Goal: Check status: Check status

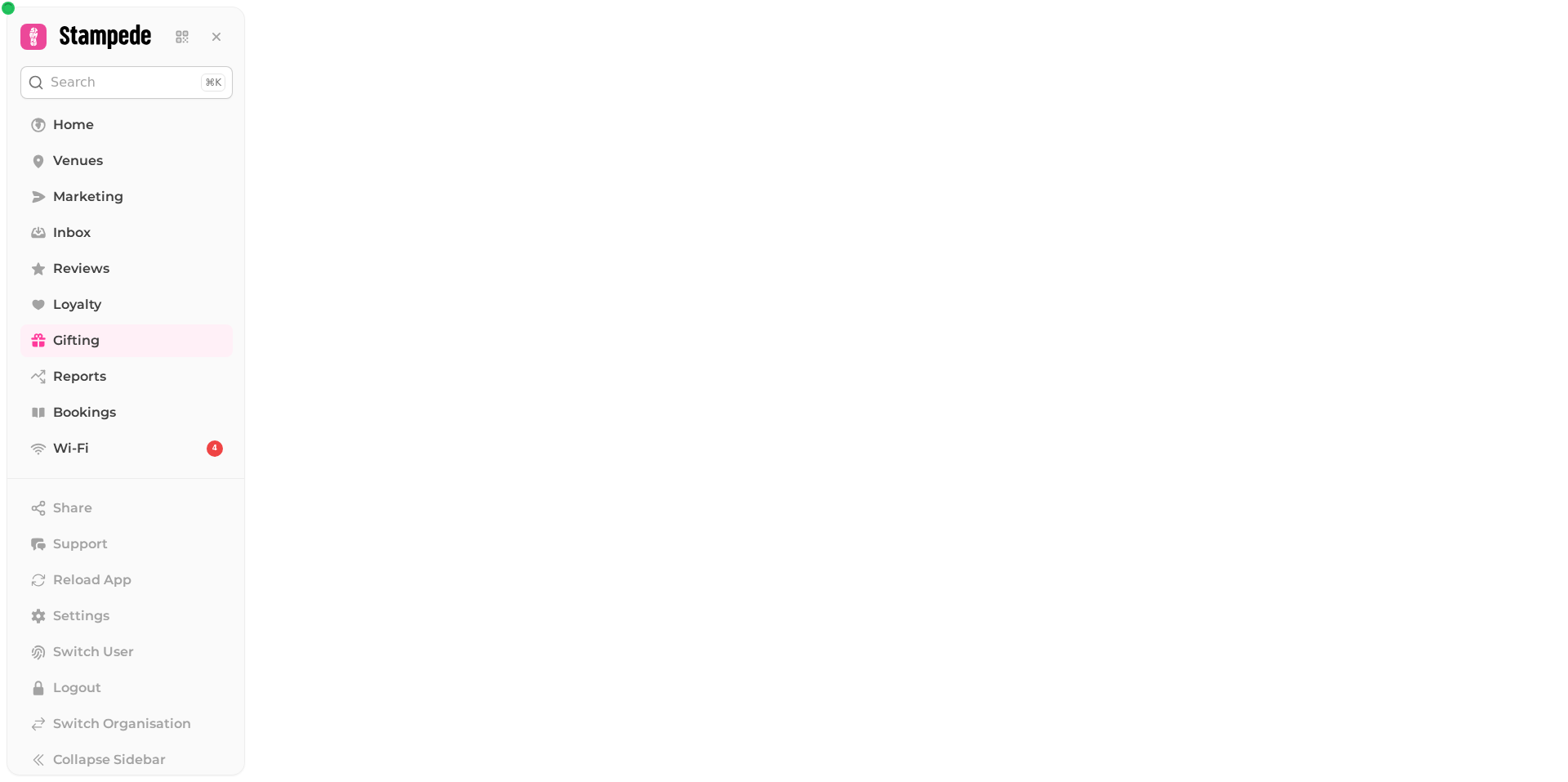
select select "******"
select select "**"
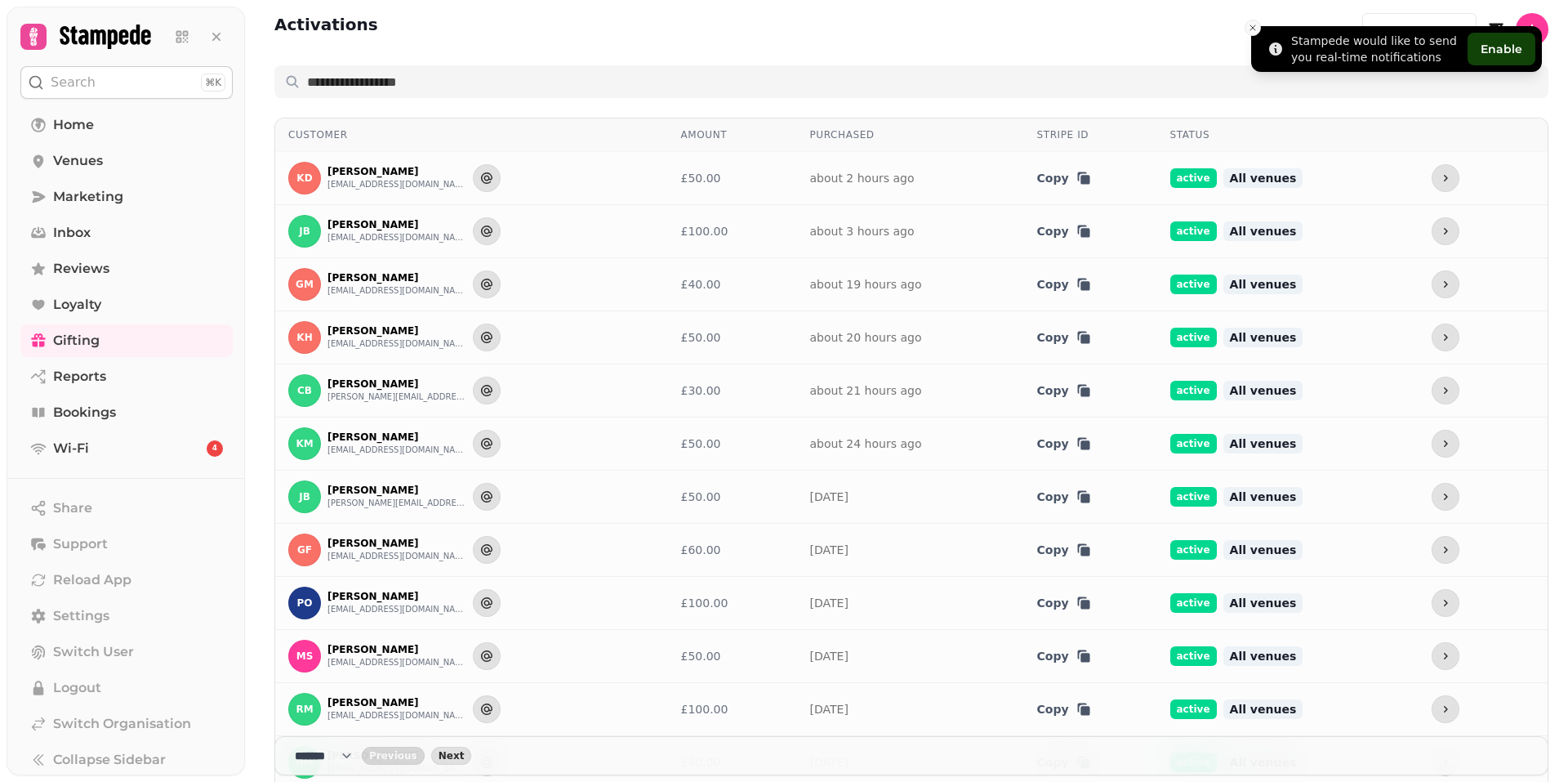
click at [1251, 25] on icon "Close toast" at bounding box center [1252, 27] width 10 height 10
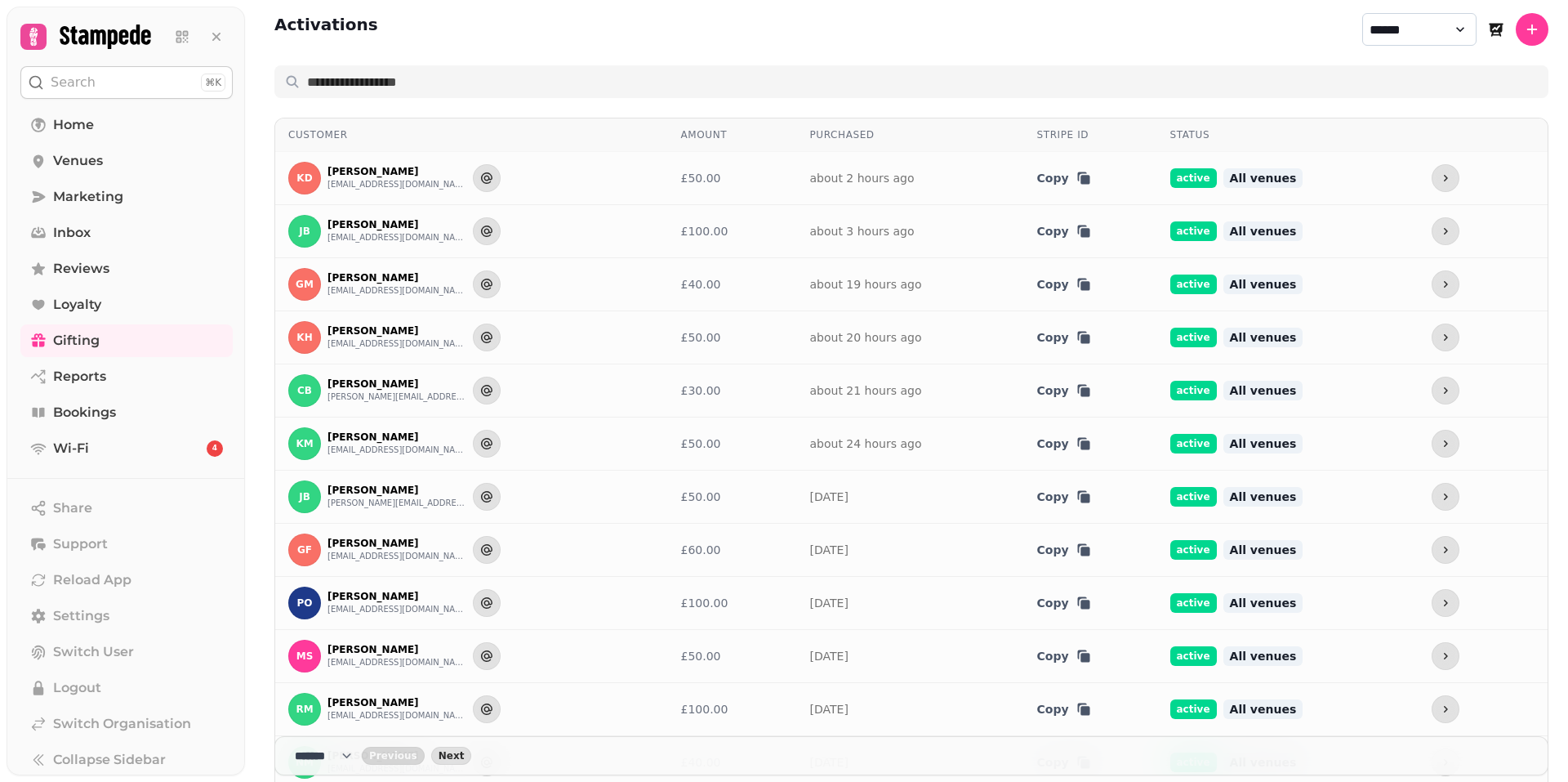
click at [1406, 26] on select "**********" at bounding box center [1419, 29] width 114 height 33
select select "********"
click at [1362, 13] on select "**********" at bounding box center [1419, 29] width 114 height 33
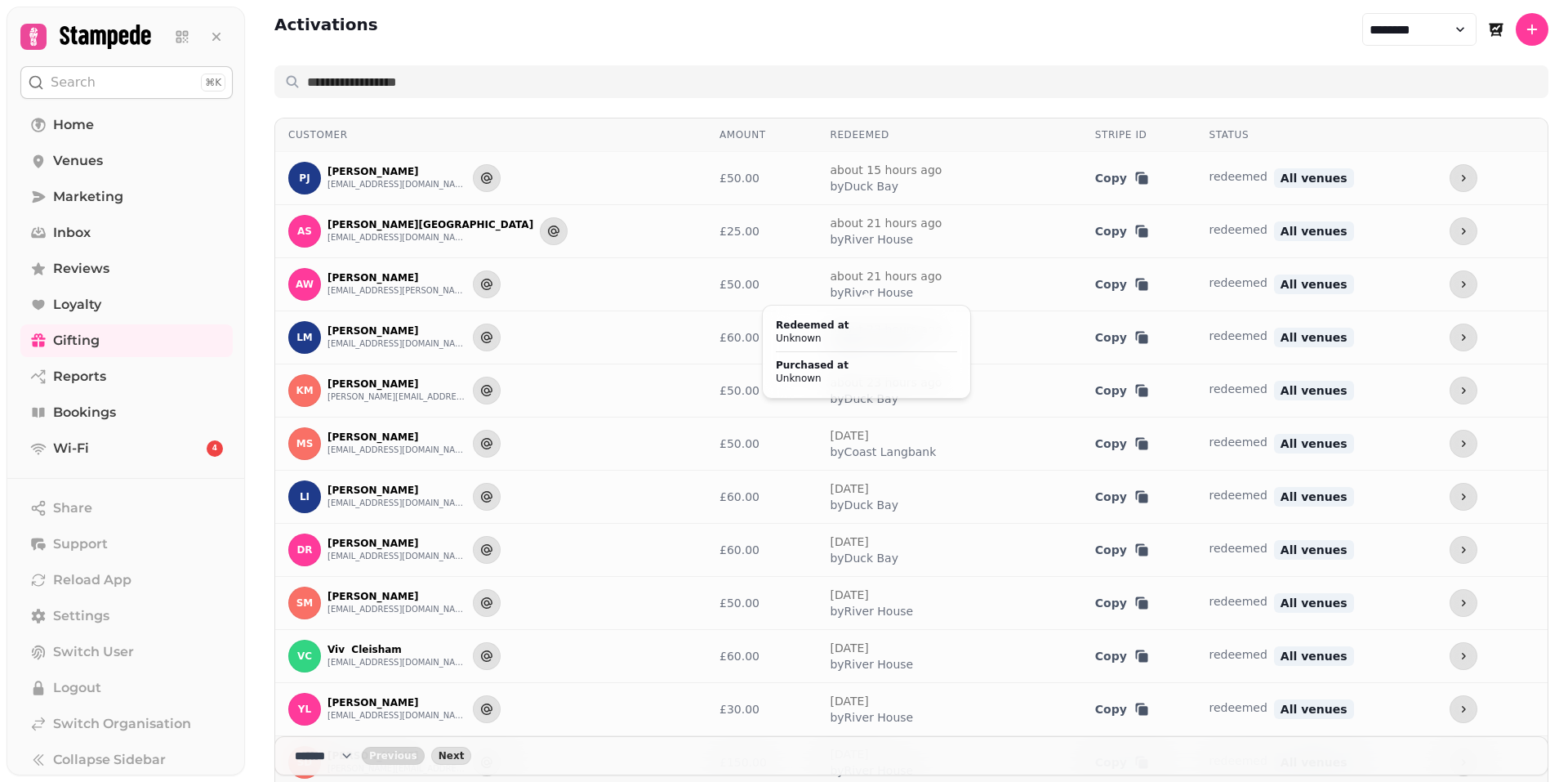
scroll to position [327, 0]
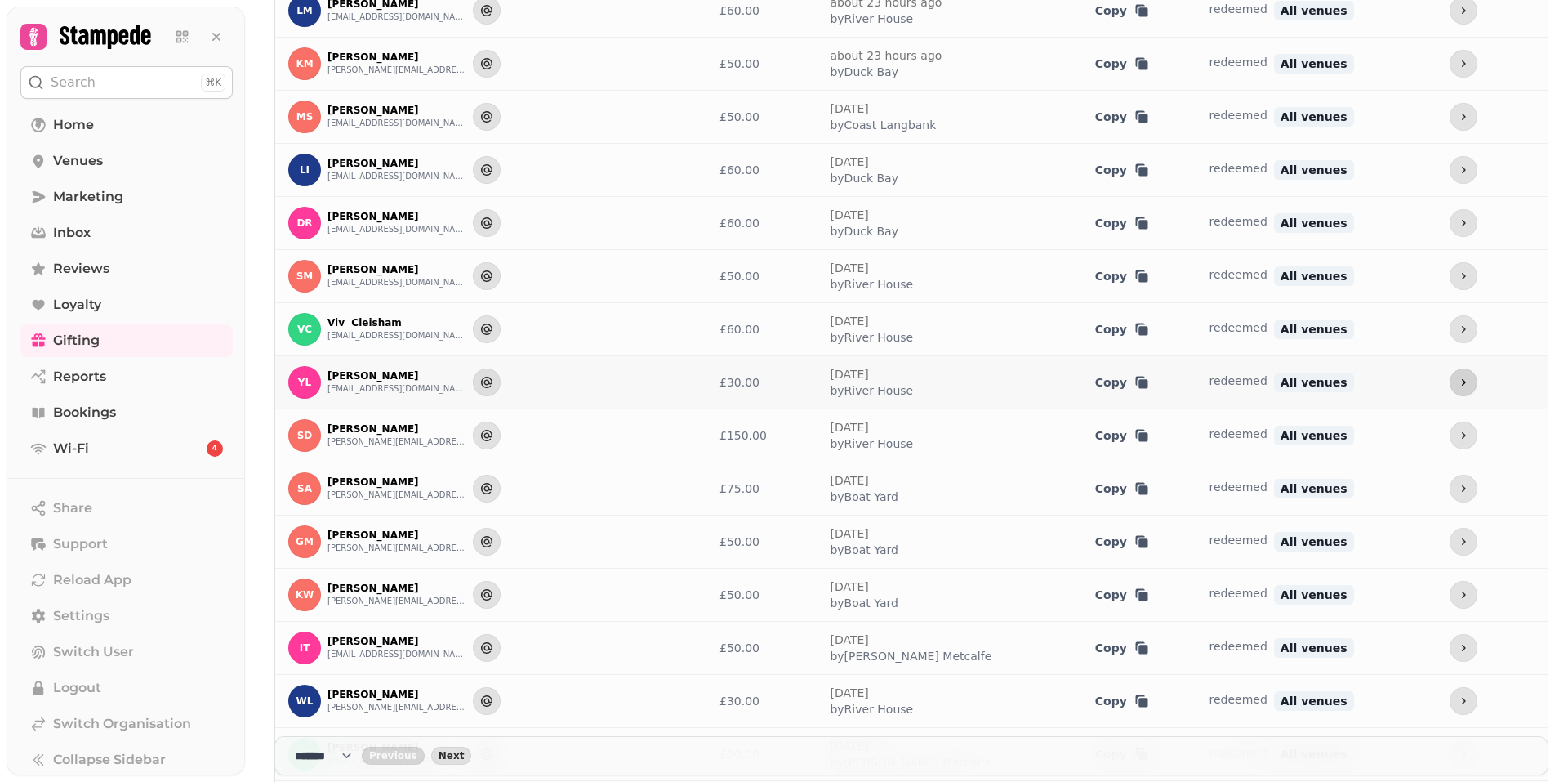
click at [1457, 386] on icon "more" at bounding box center [1463, 381] width 13 height 13
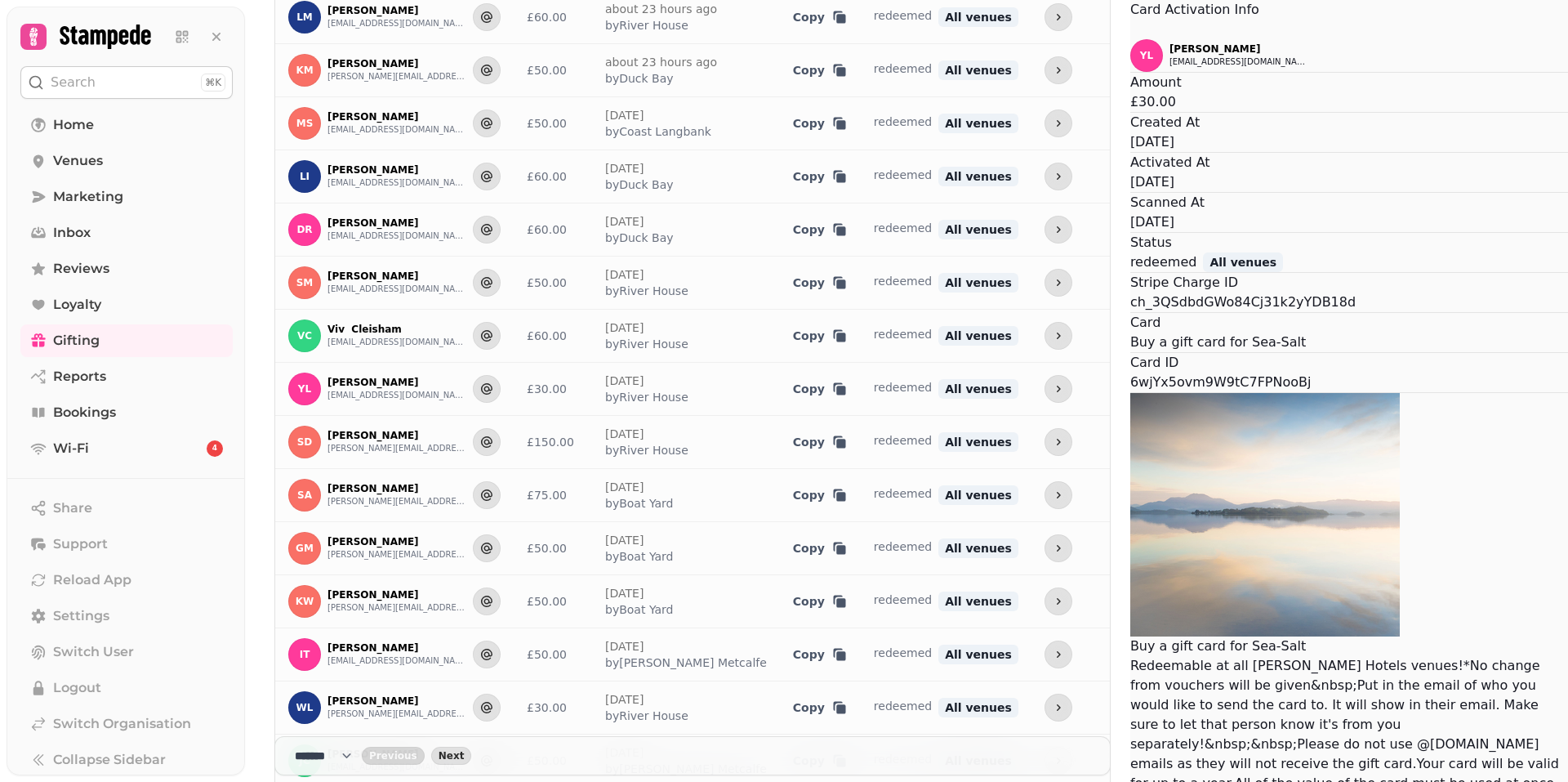
click at [1130, 30] on icon "Close" at bounding box center [1130, 30] width 0 height 0
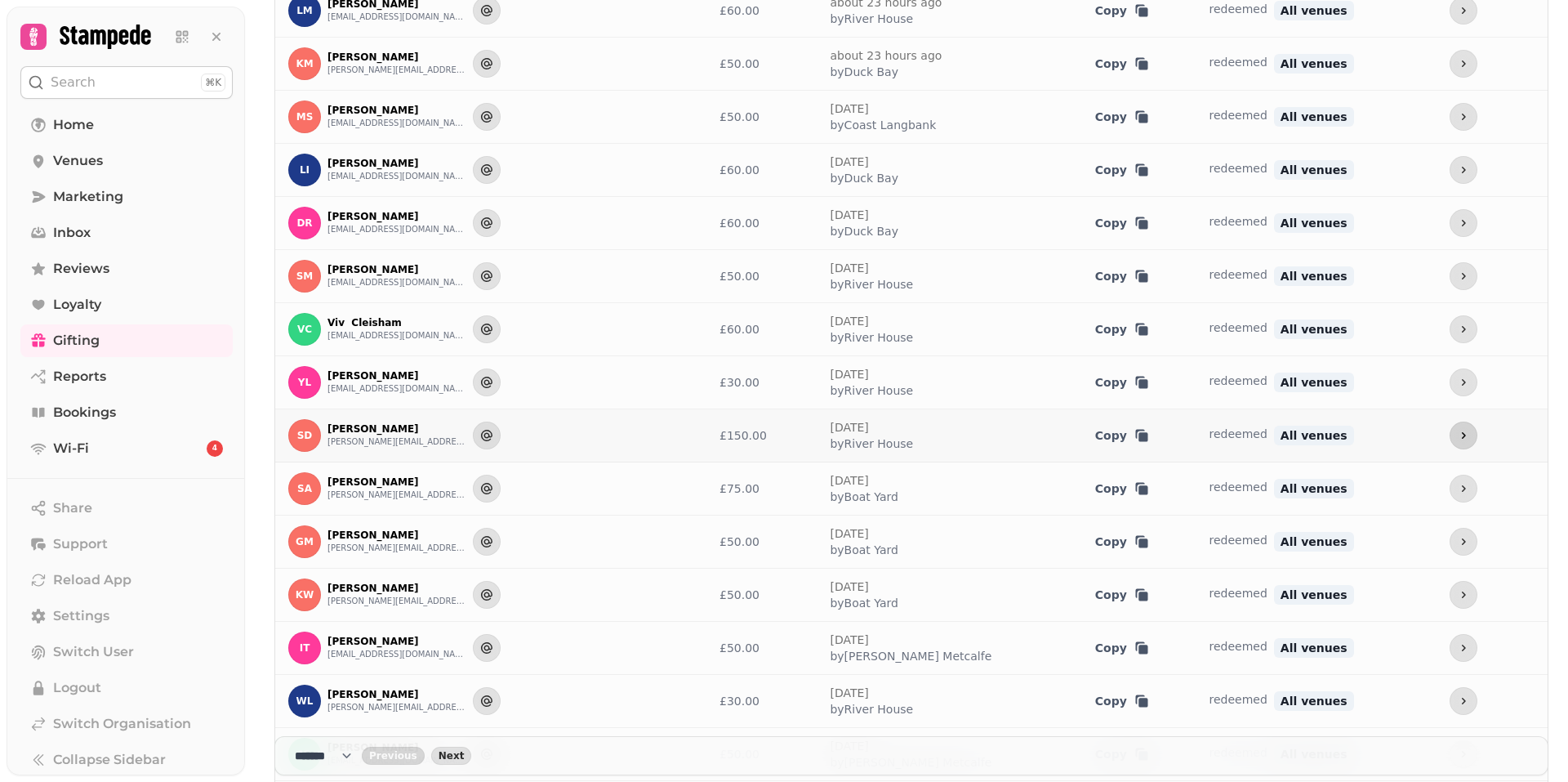
click at [1457, 436] on icon "more" at bounding box center [1463, 435] width 13 height 13
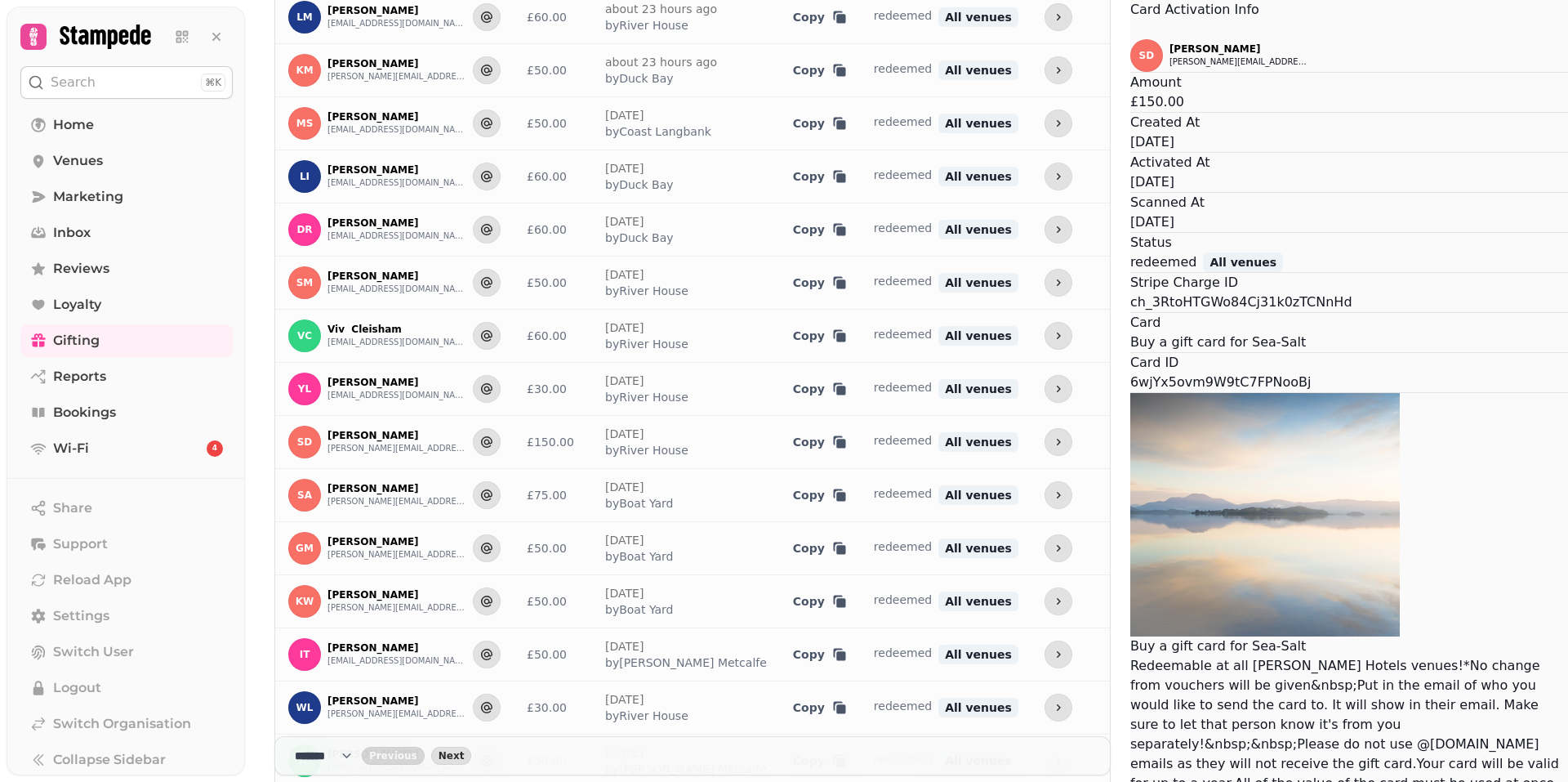
click at [1130, 39] on button "Close" at bounding box center [1130, 29] width 0 height 20
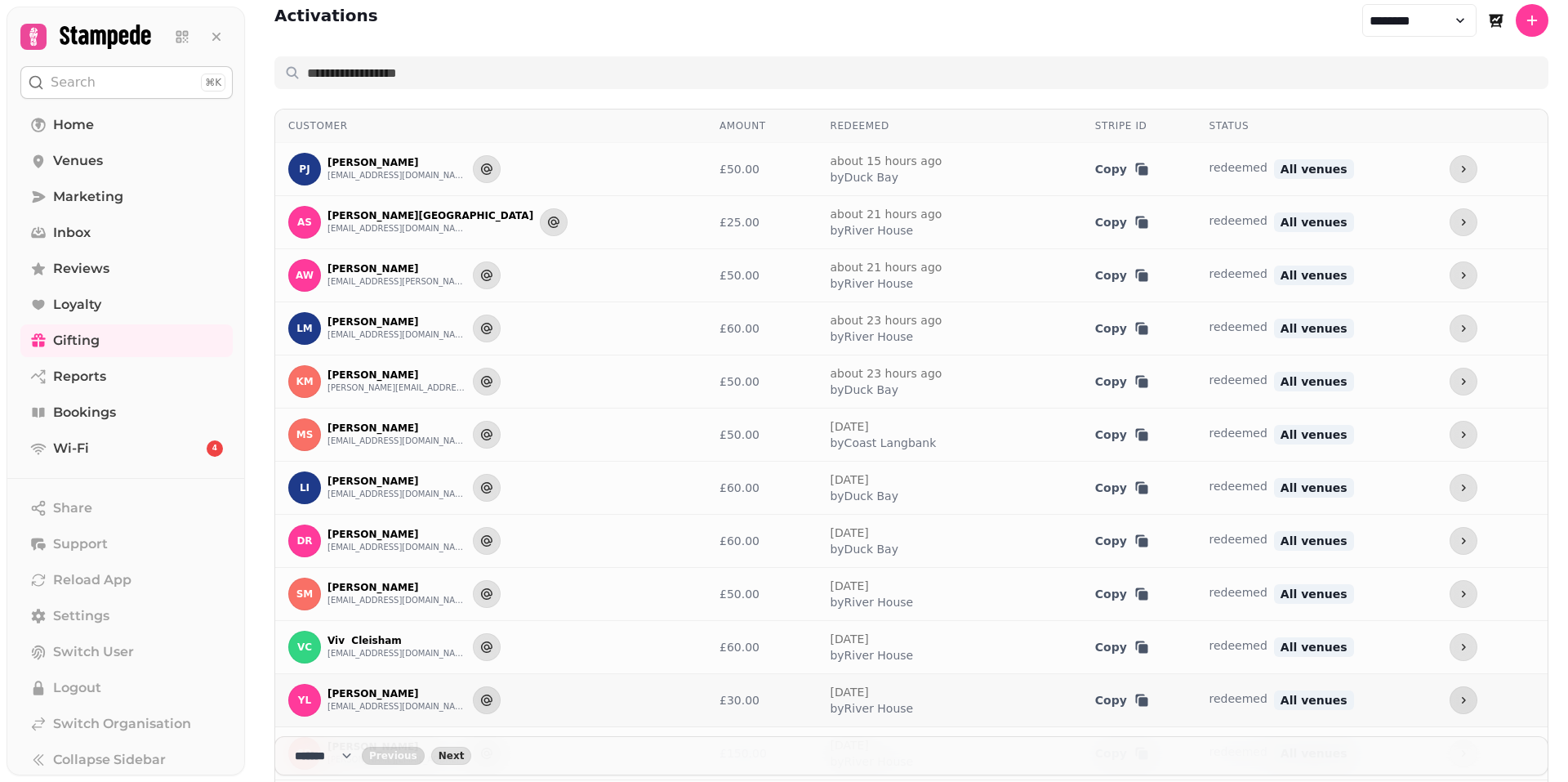
scroll to position [0, 0]
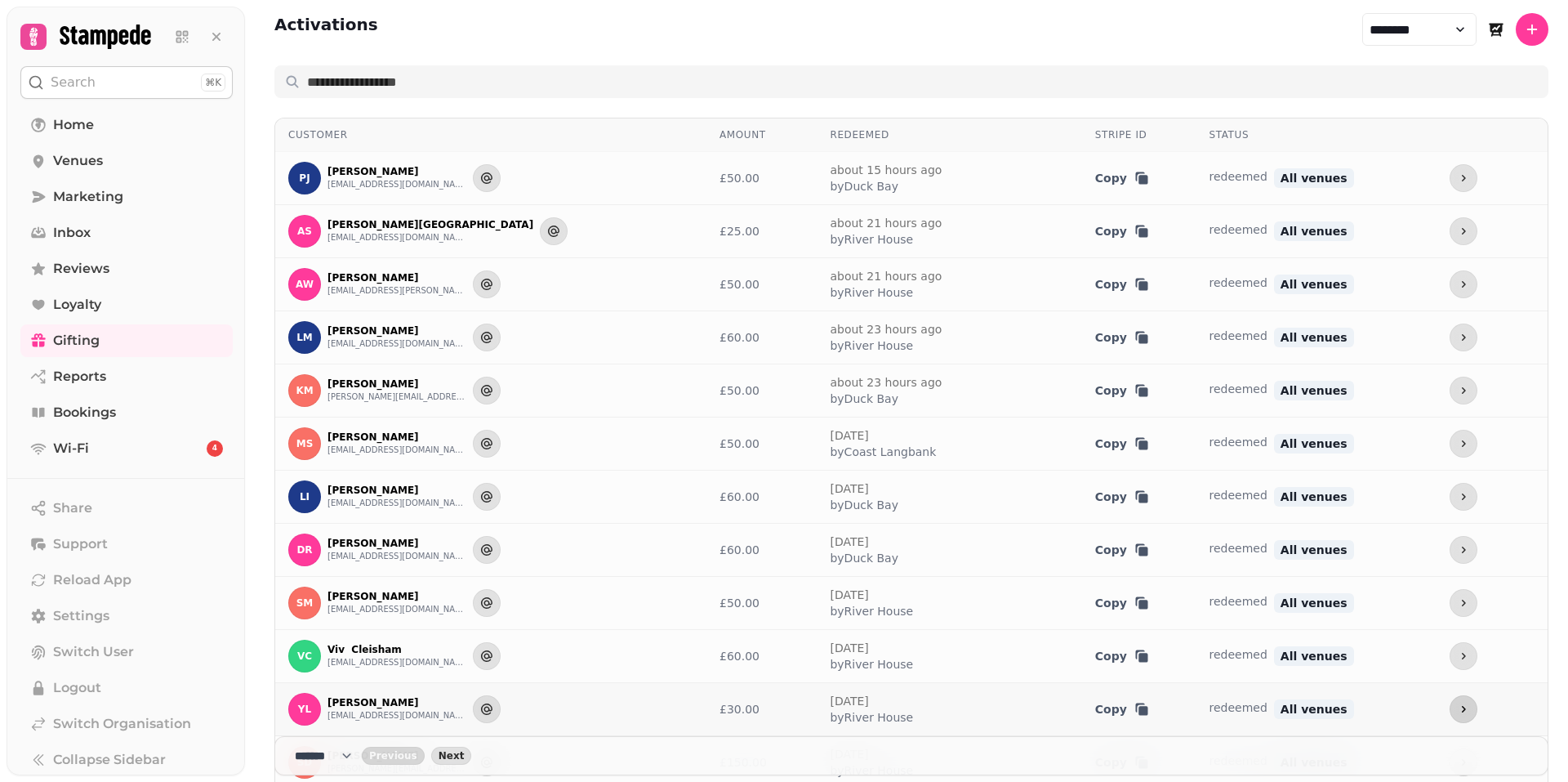
click at [1462, 711] on icon "more" at bounding box center [1463, 709] width 4 height 7
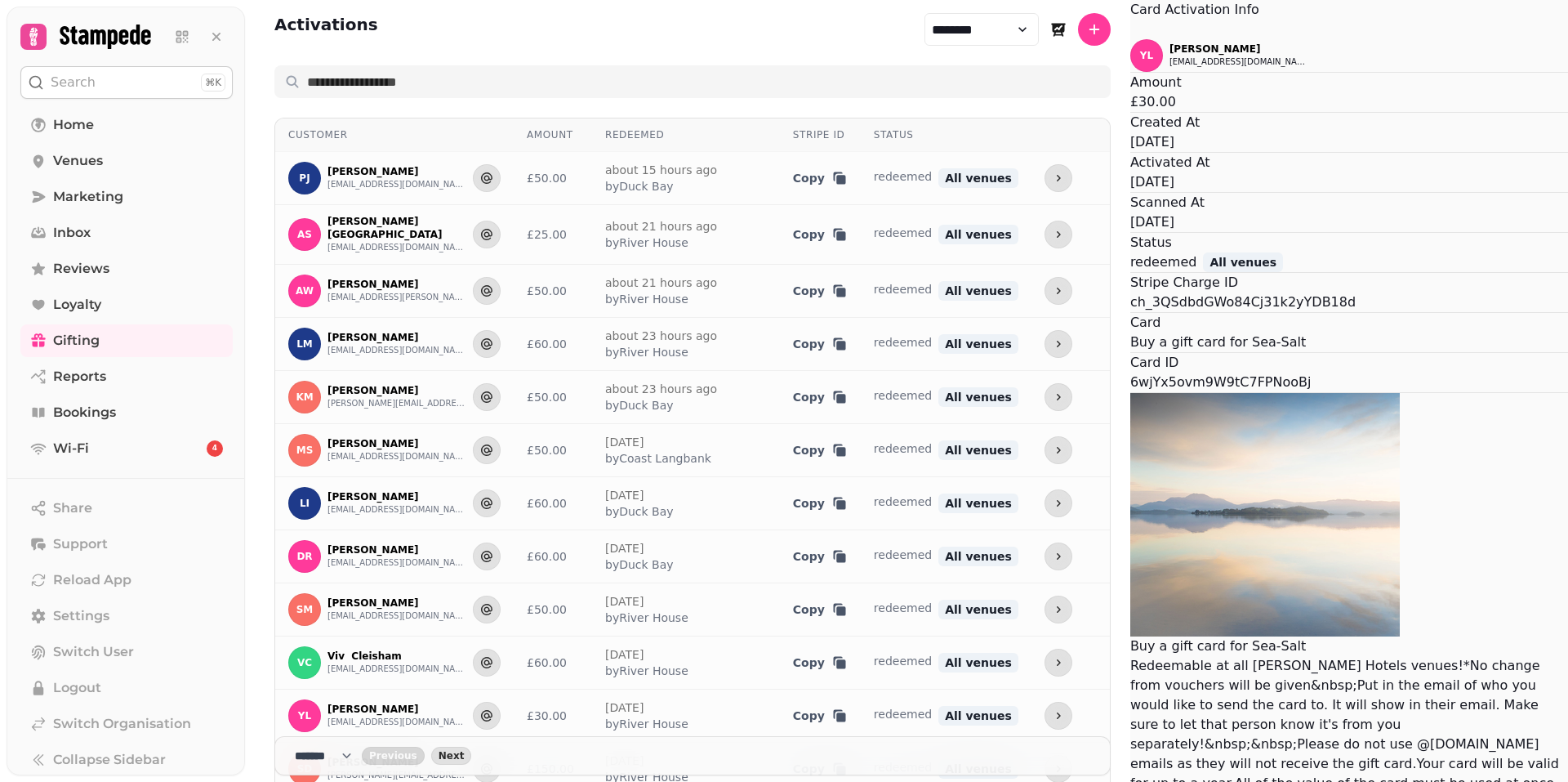
click at [1130, 39] on button "Close" at bounding box center [1130, 29] width 0 height 20
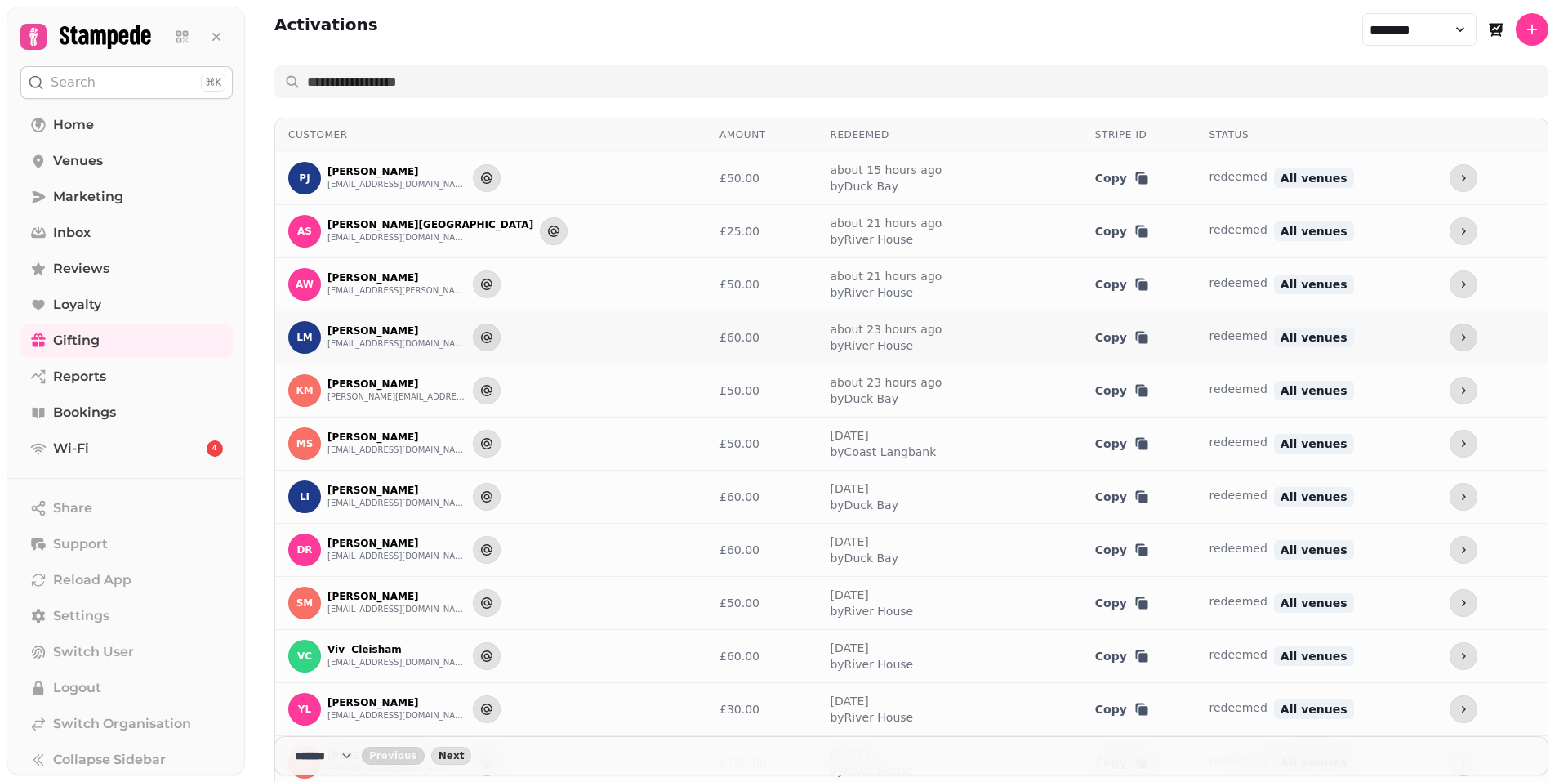
drag, startPoint x: 1460, startPoint y: 727, endPoint x: 1109, endPoint y: 357, distance: 510.0
click at [1109, 357] on td "Copy" at bounding box center [1139, 337] width 114 height 53
click at [1457, 657] on icon "more" at bounding box center [1463, 656] width 13 height 13
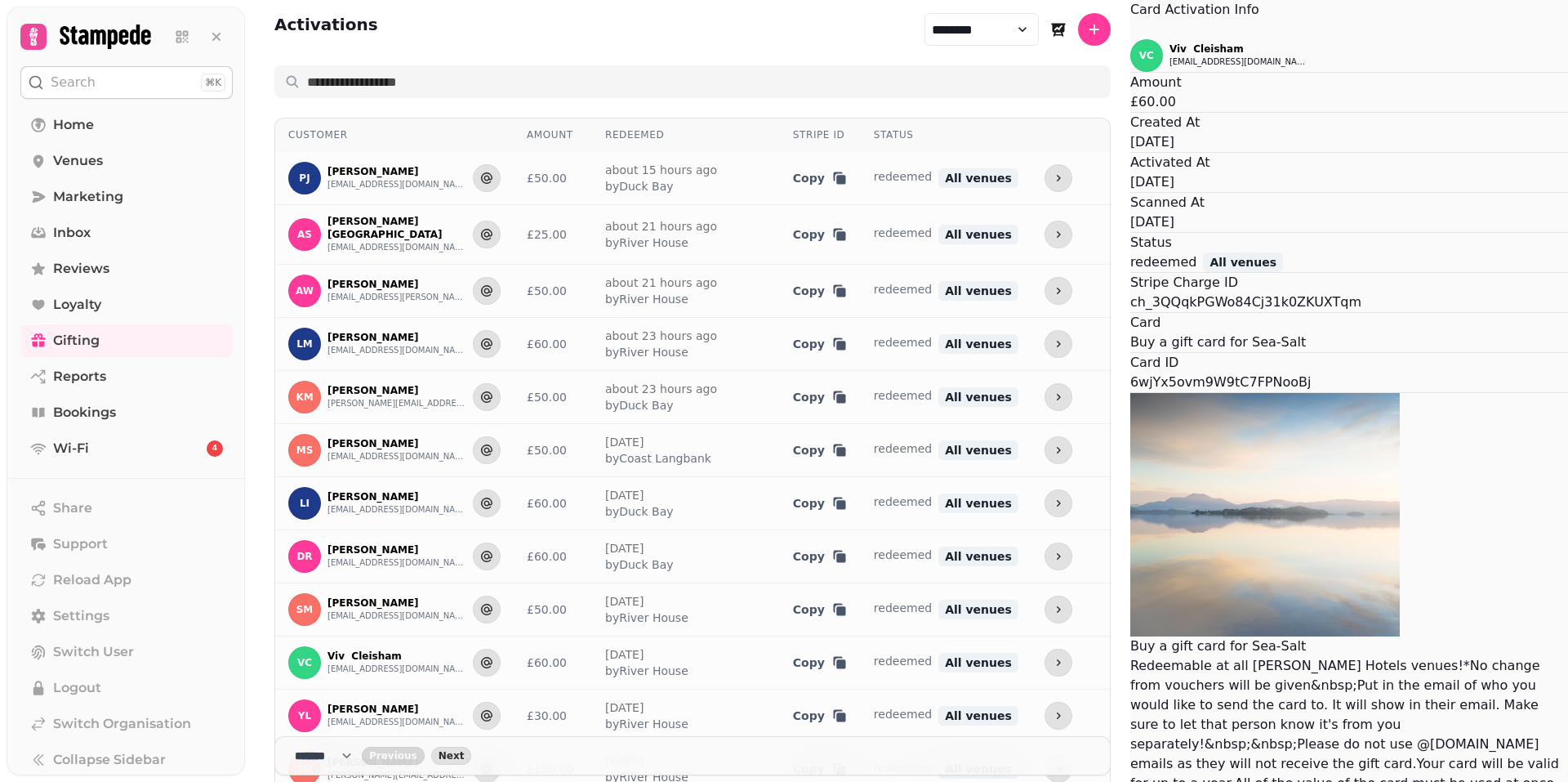
click at [1130, 39] on button "Close" at bounding box center [1130, 29] width 0 height 20
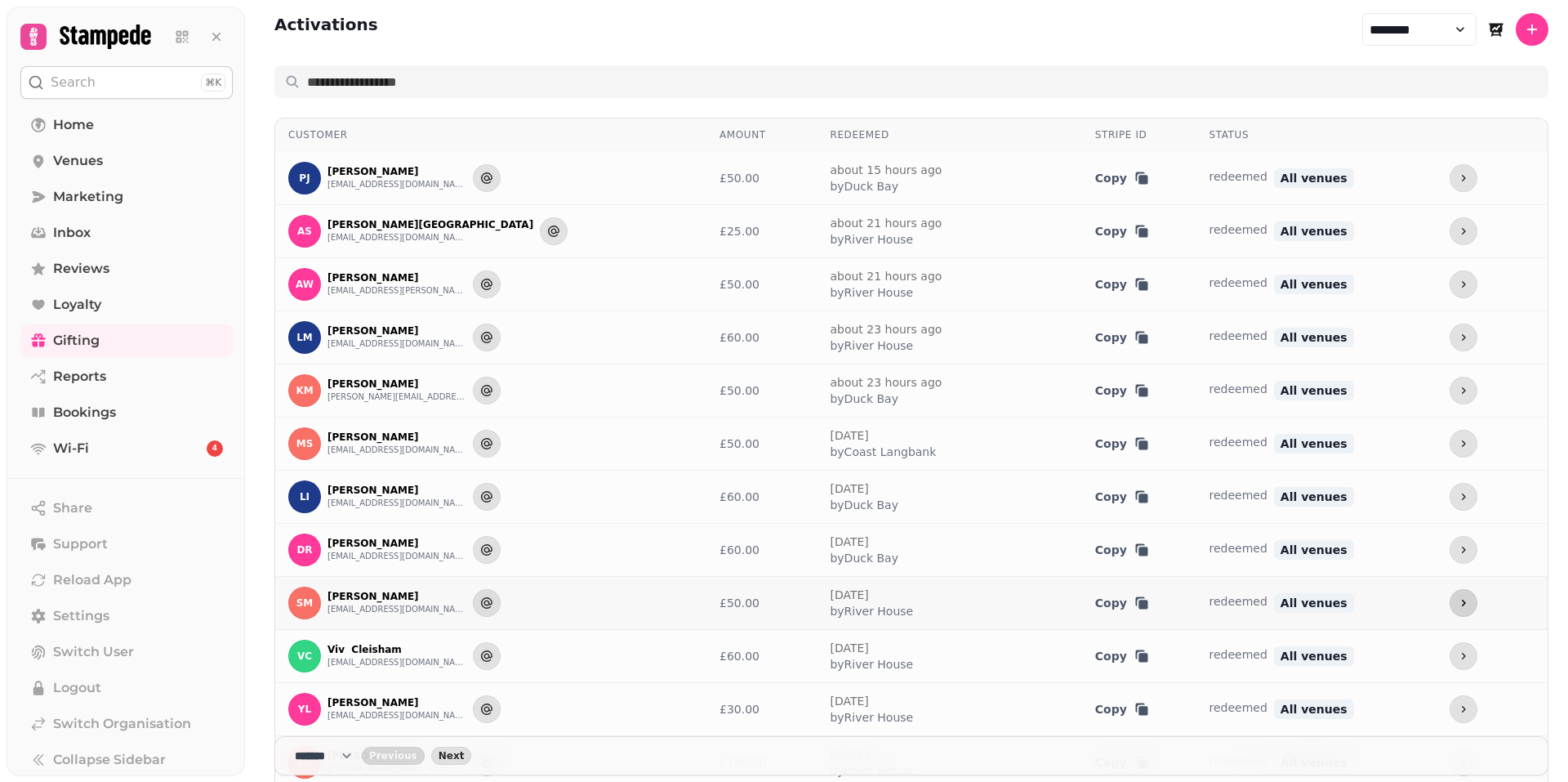
click at [1450, 604] on button "more" at bounding box center [1463, 603] width 28 height 28
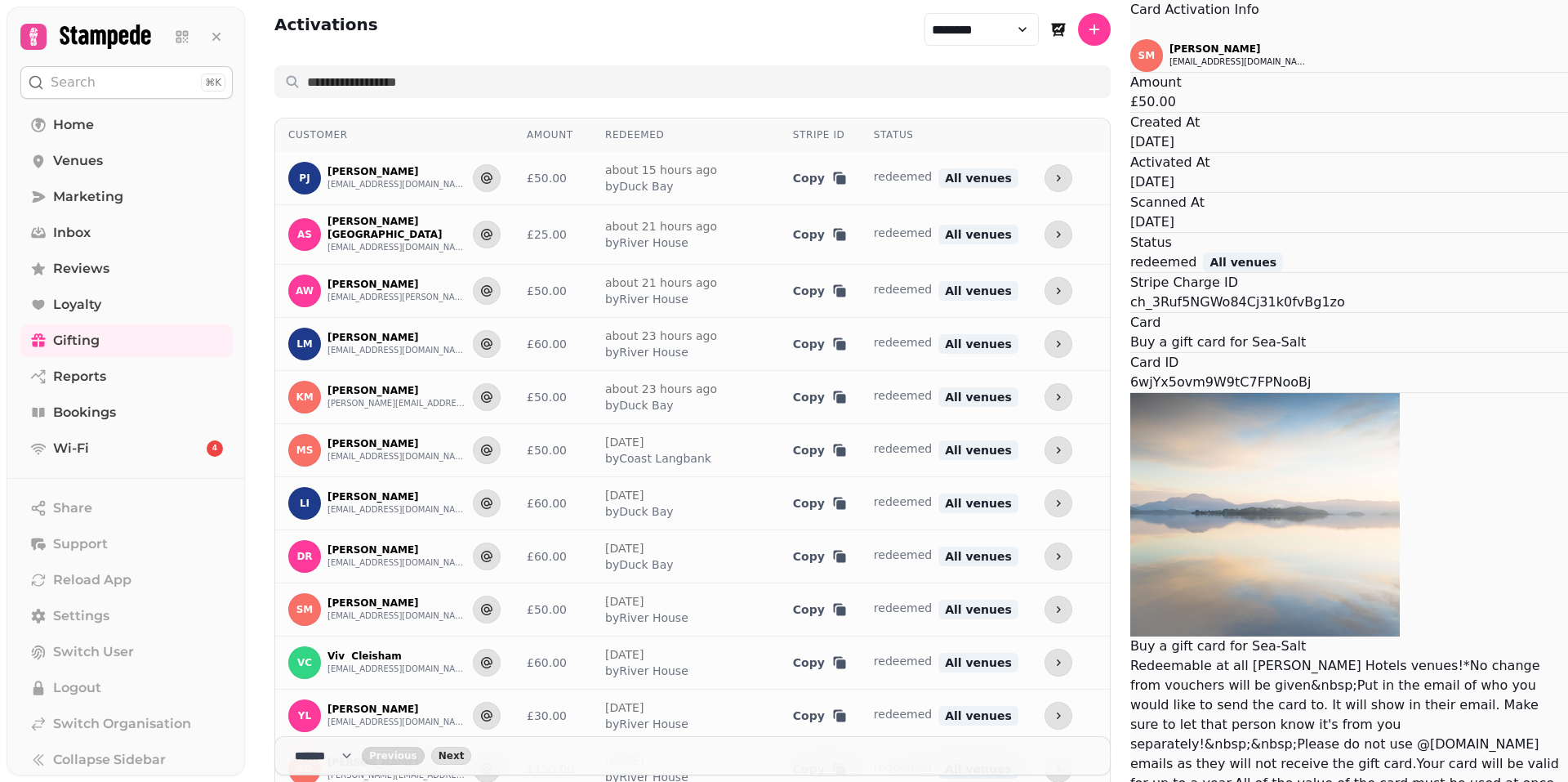
click at [1130, 39] on button "Close" at bounding box center [1130, 29] width 0 height 20
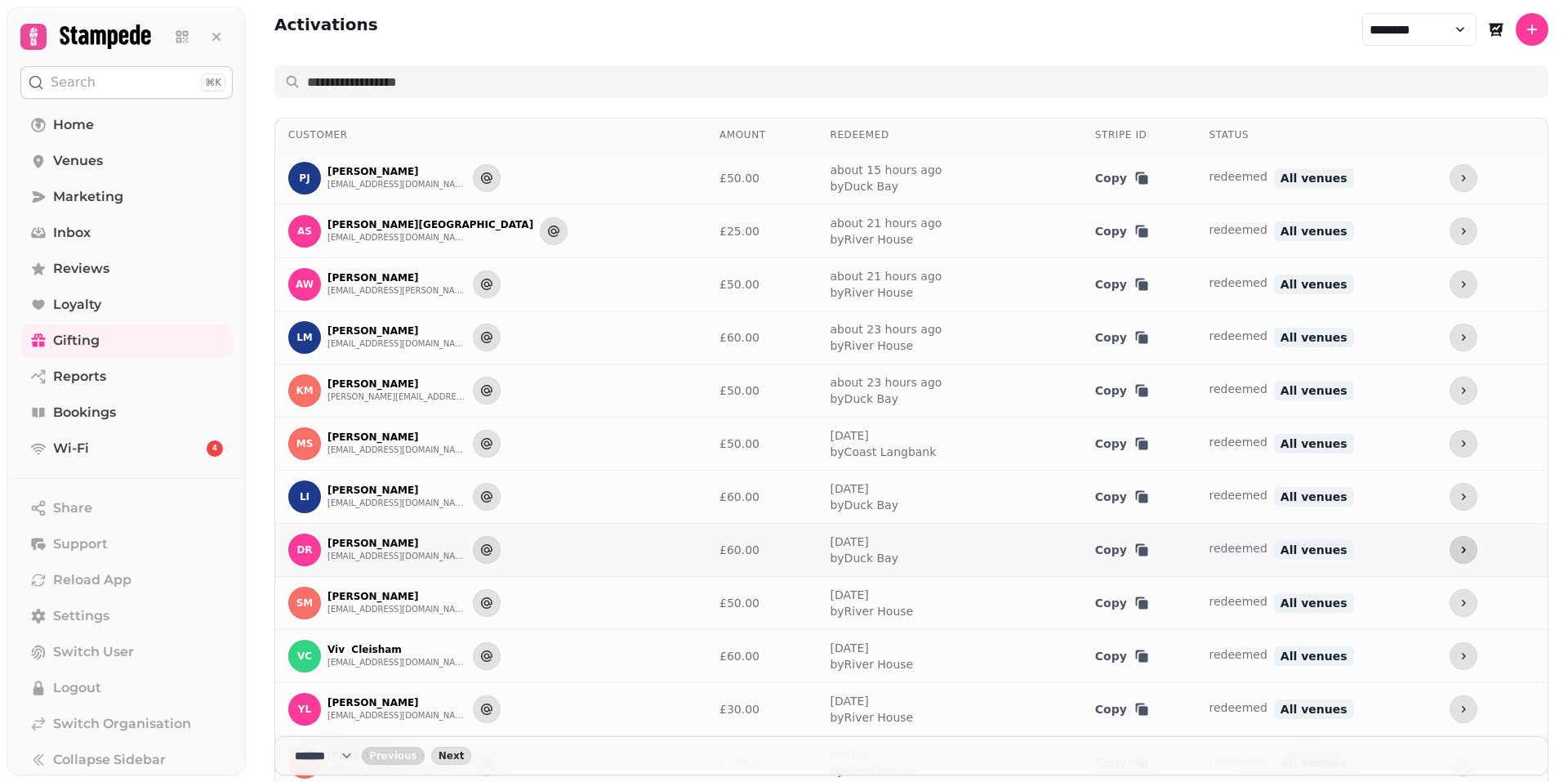
click at [1450, 542] on button "more" at bounding box center [1463, 549] width 28 height 28
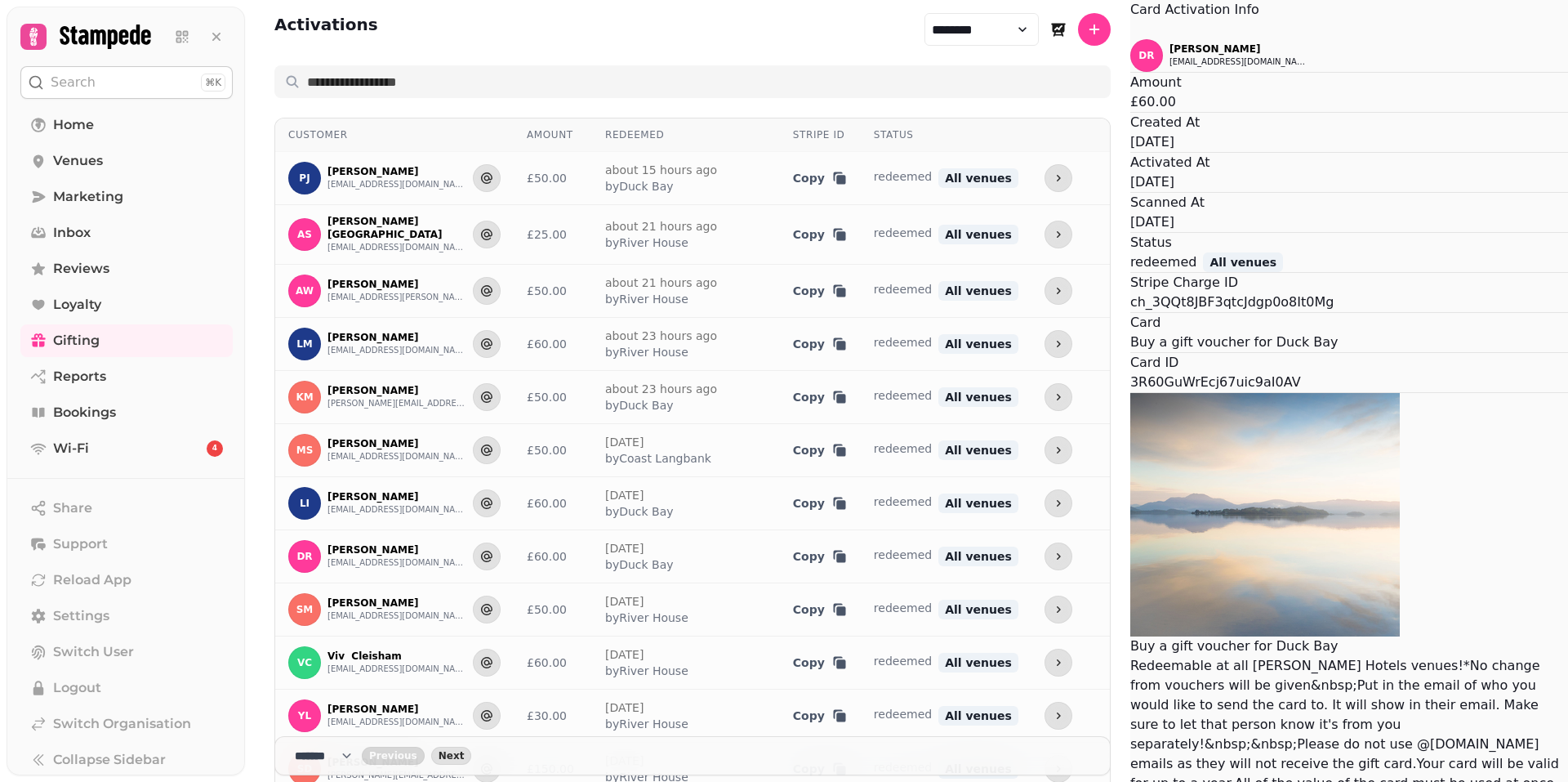
click at [1130, 39] on button "Close" at bounding box center [1130, 29] width 0 height 20
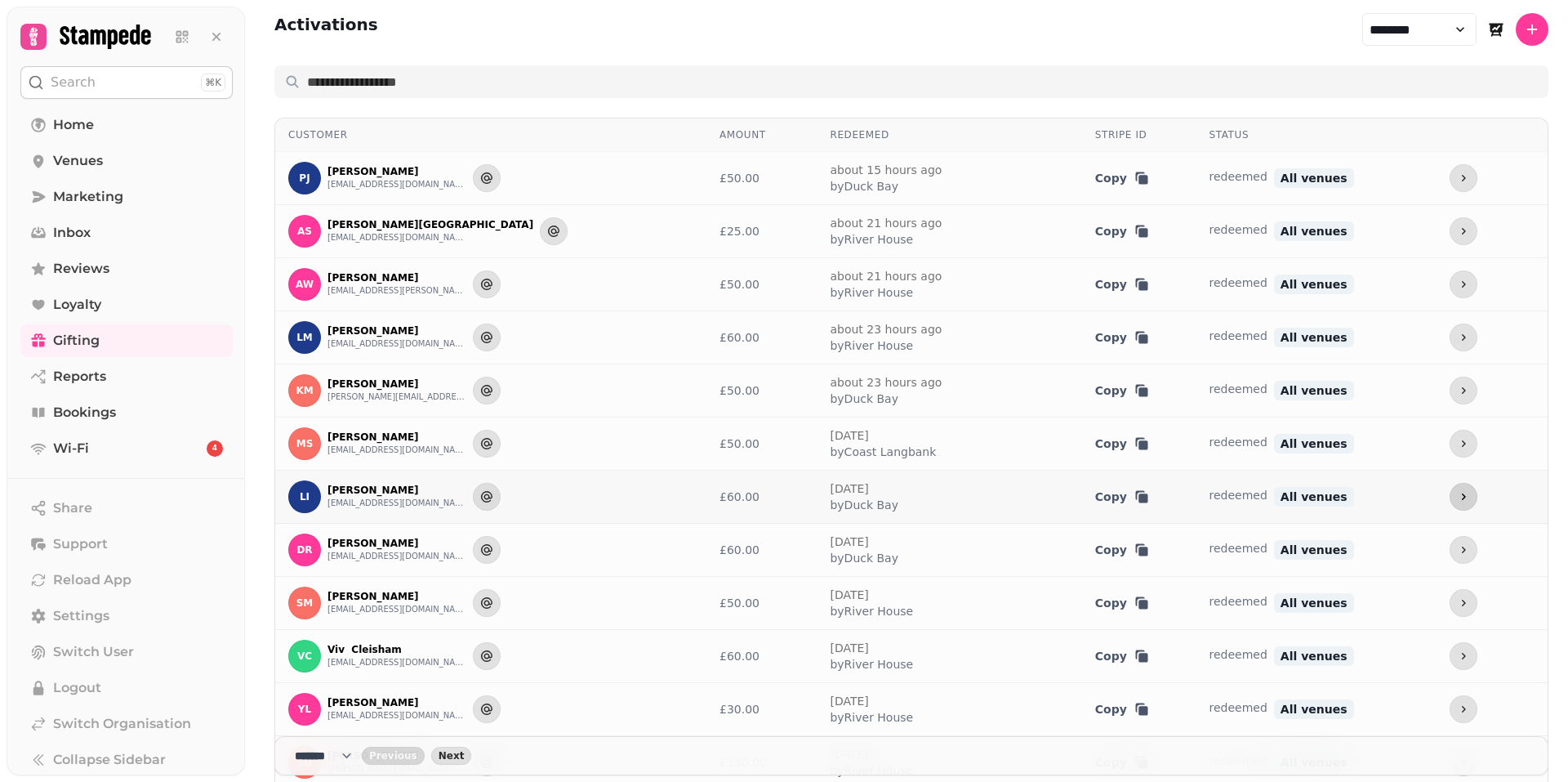
click at [1457, 497] on icon "more" at bounding box center [1463, 497] width 13 height 13
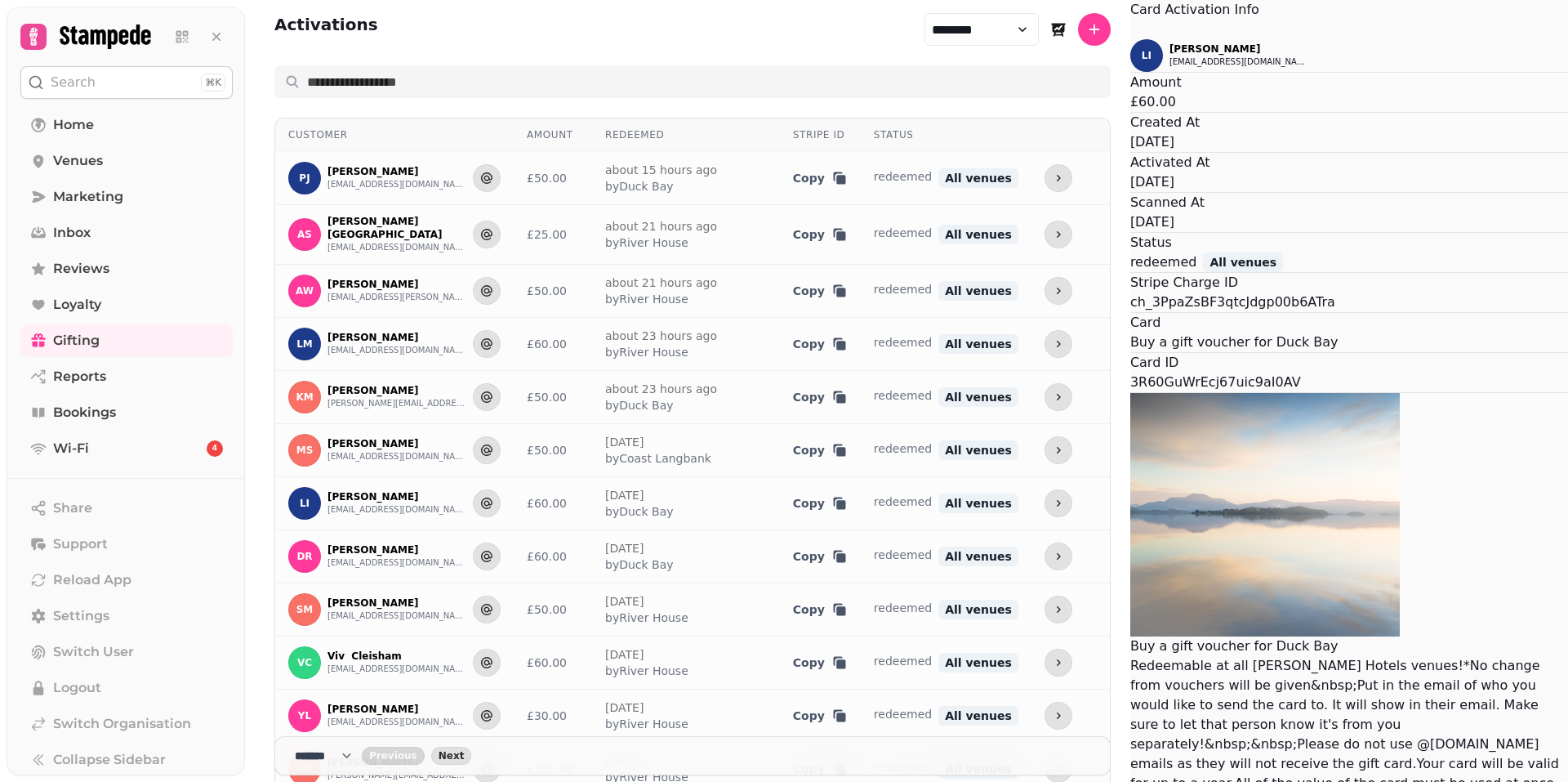
click at [1130, 192] on div "Activated At [DATE]" at bounding box center [1349, 172] width 438 height 39
click at [1130, 30] on icon "Close" at bounding box center [1130, 30] width 0 height 0
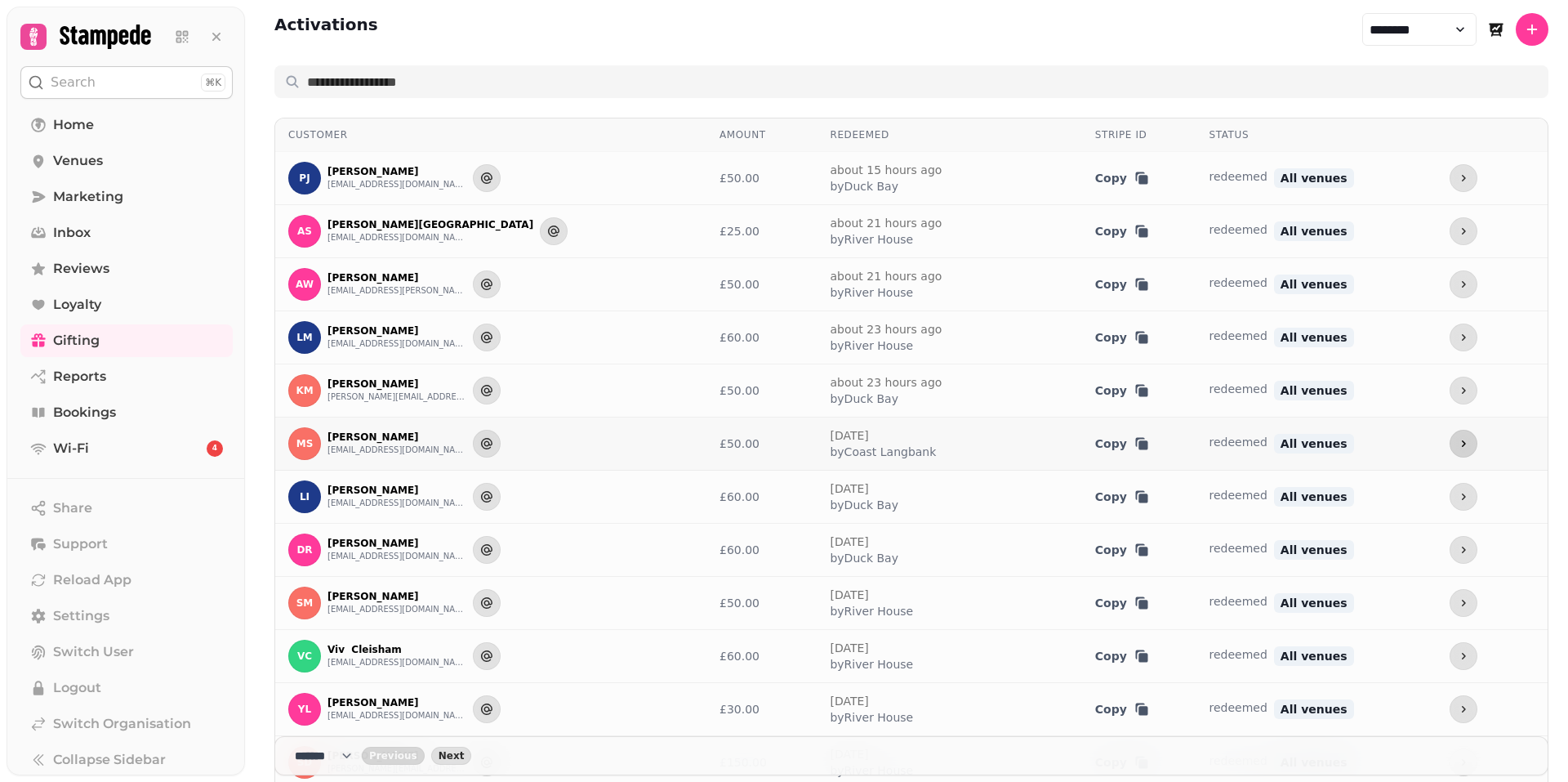
click at [1450, 445] on button "more" at bounding box center [1463, 444] width 28 height 28
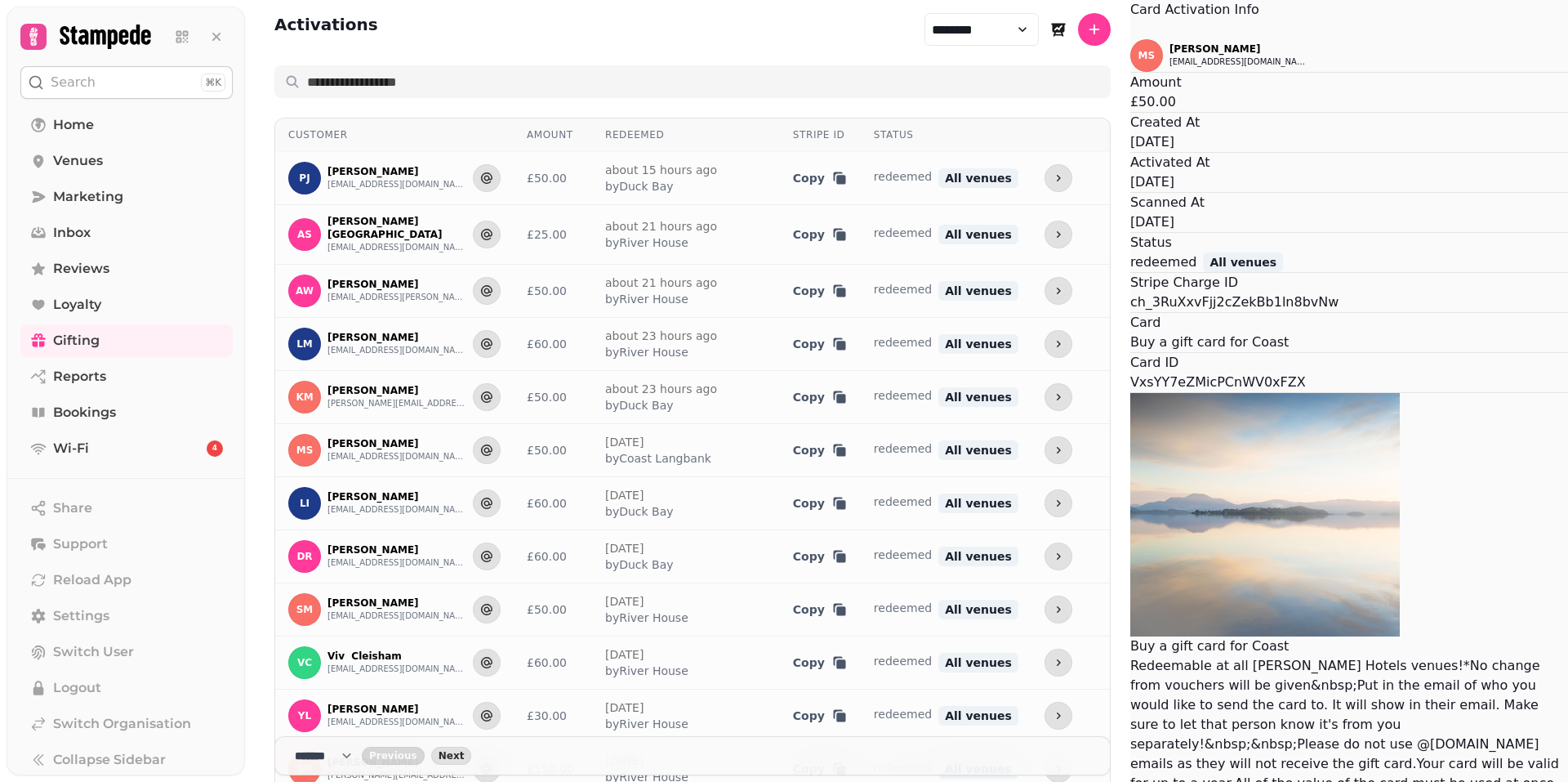
click at [1130, 30] on icon "Close" at bounding box center [1130, 30] width 0 height 0
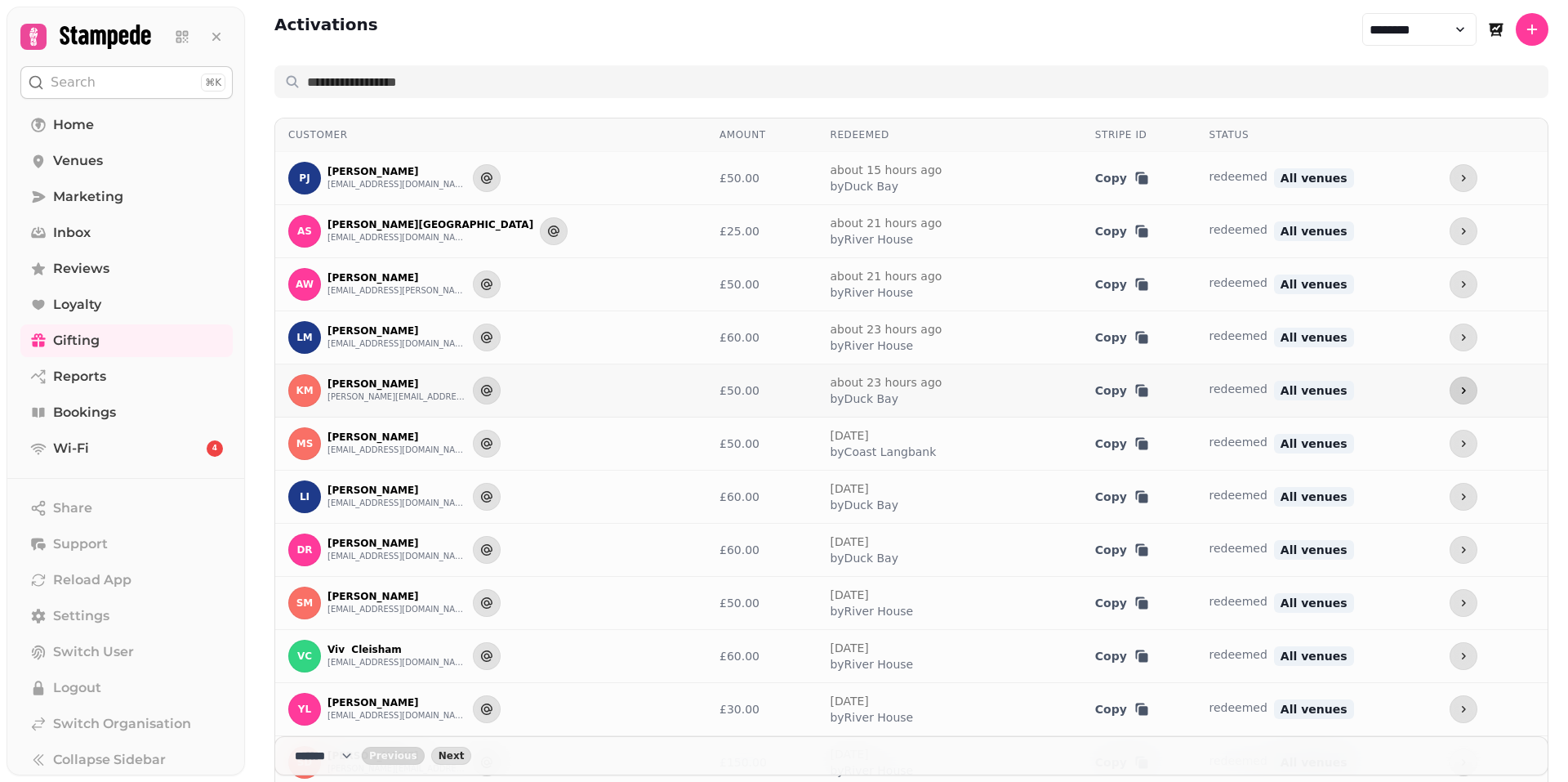
click at [1462, 391] on icon "more" at bounding box center [1463, 391] width 4 height 7
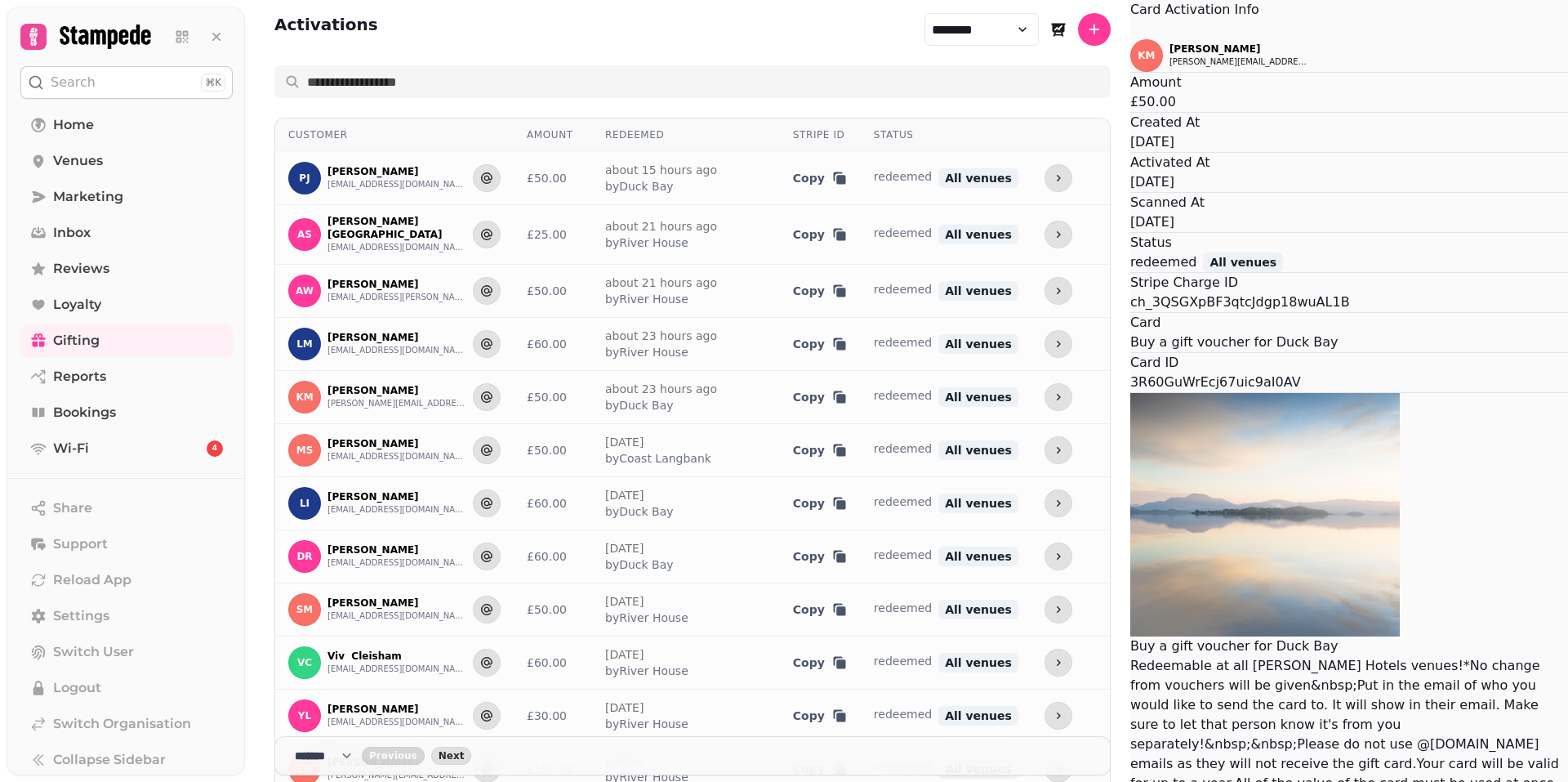
click at [1130, 39] on button "Close" at bounding box center [1130, 29] width 0 height 20
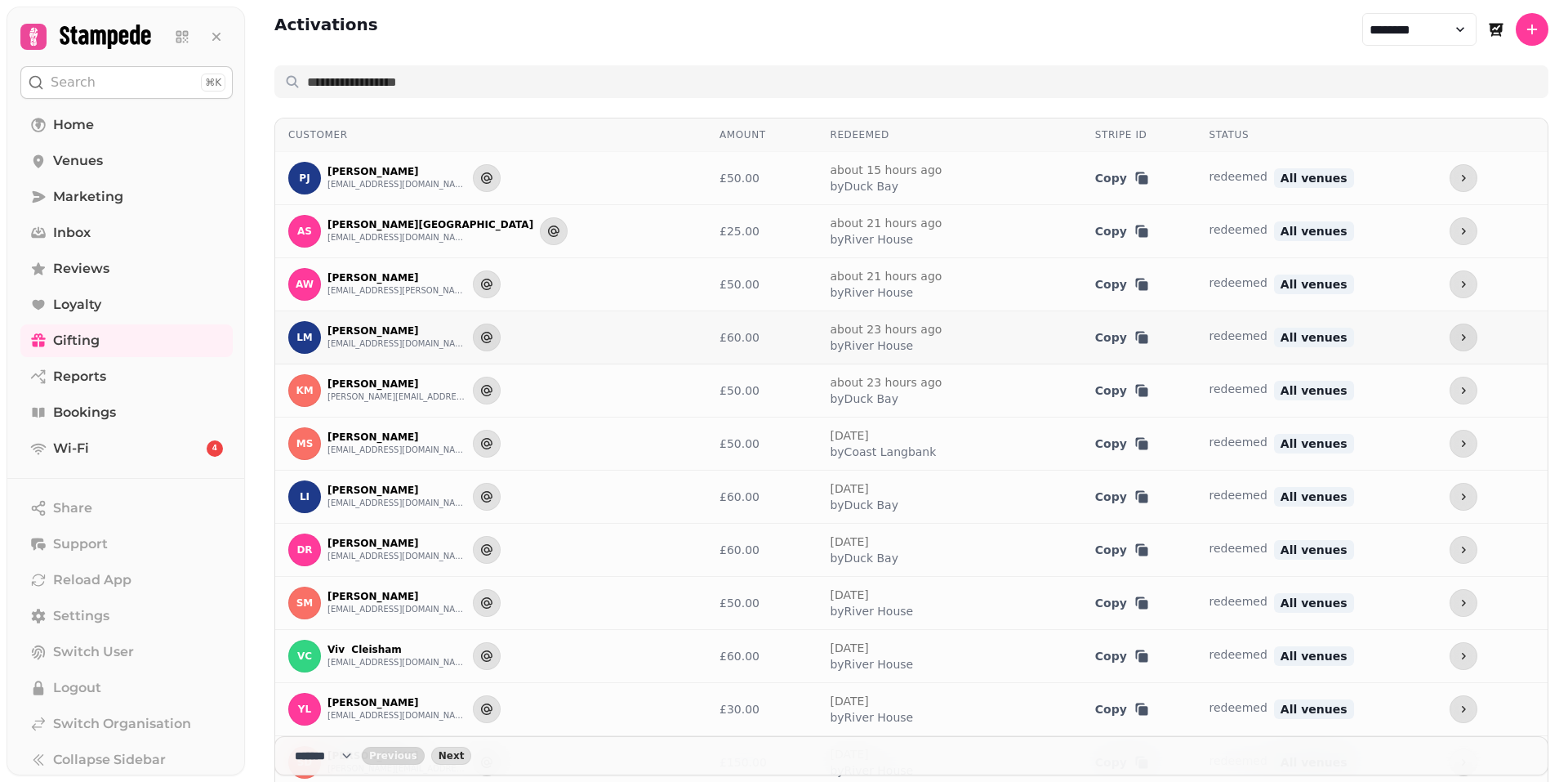
click at [1450, 337] on div at bounding box center [1492, 337] width 85 height 28
click at [1457, 340] on icon "more" at bounding box center [1463, 337] width 13 height 13
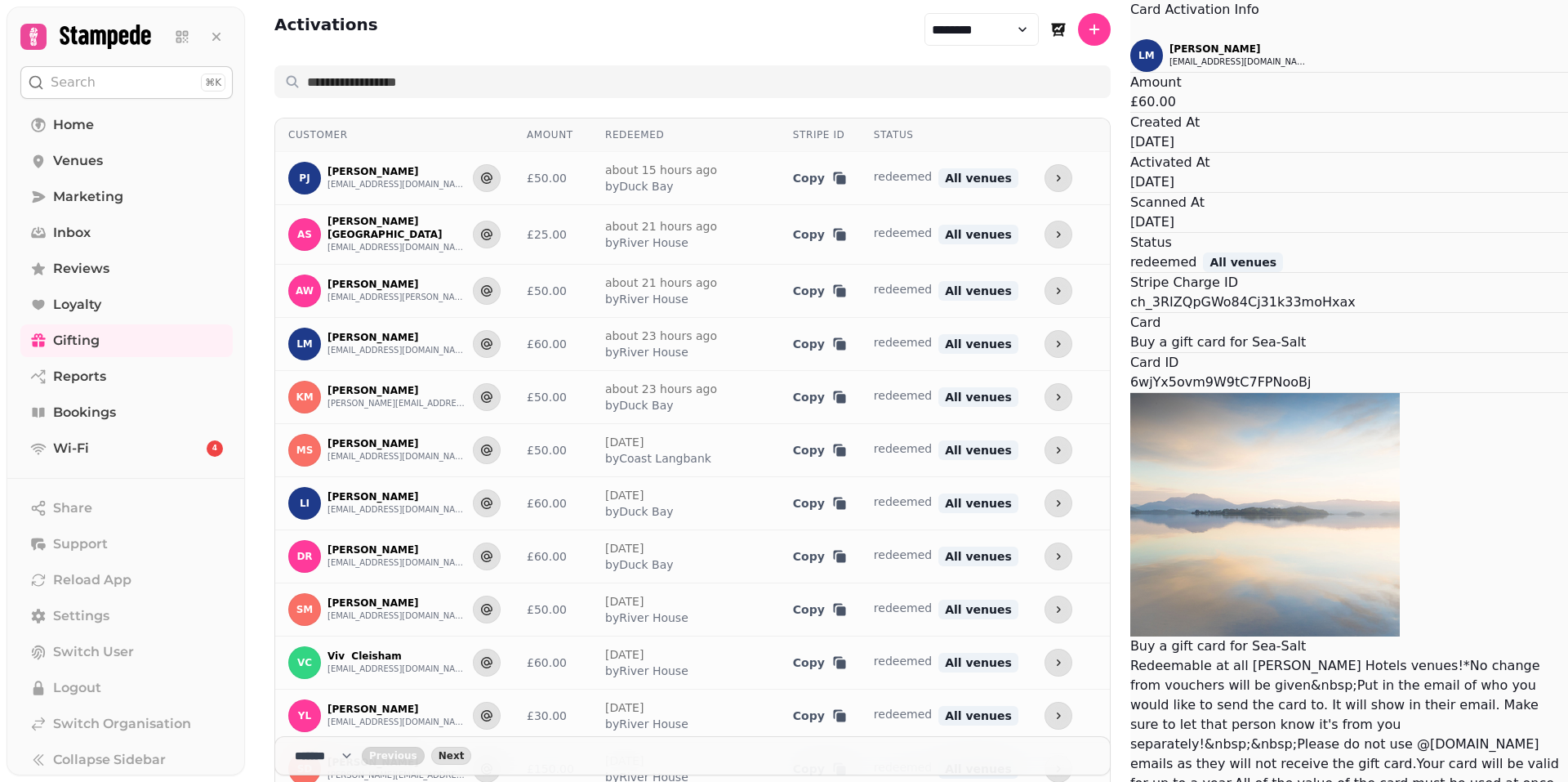
click at [1130, 39] on button "Close" at bounding box center [1130, 29] width 0 height 20
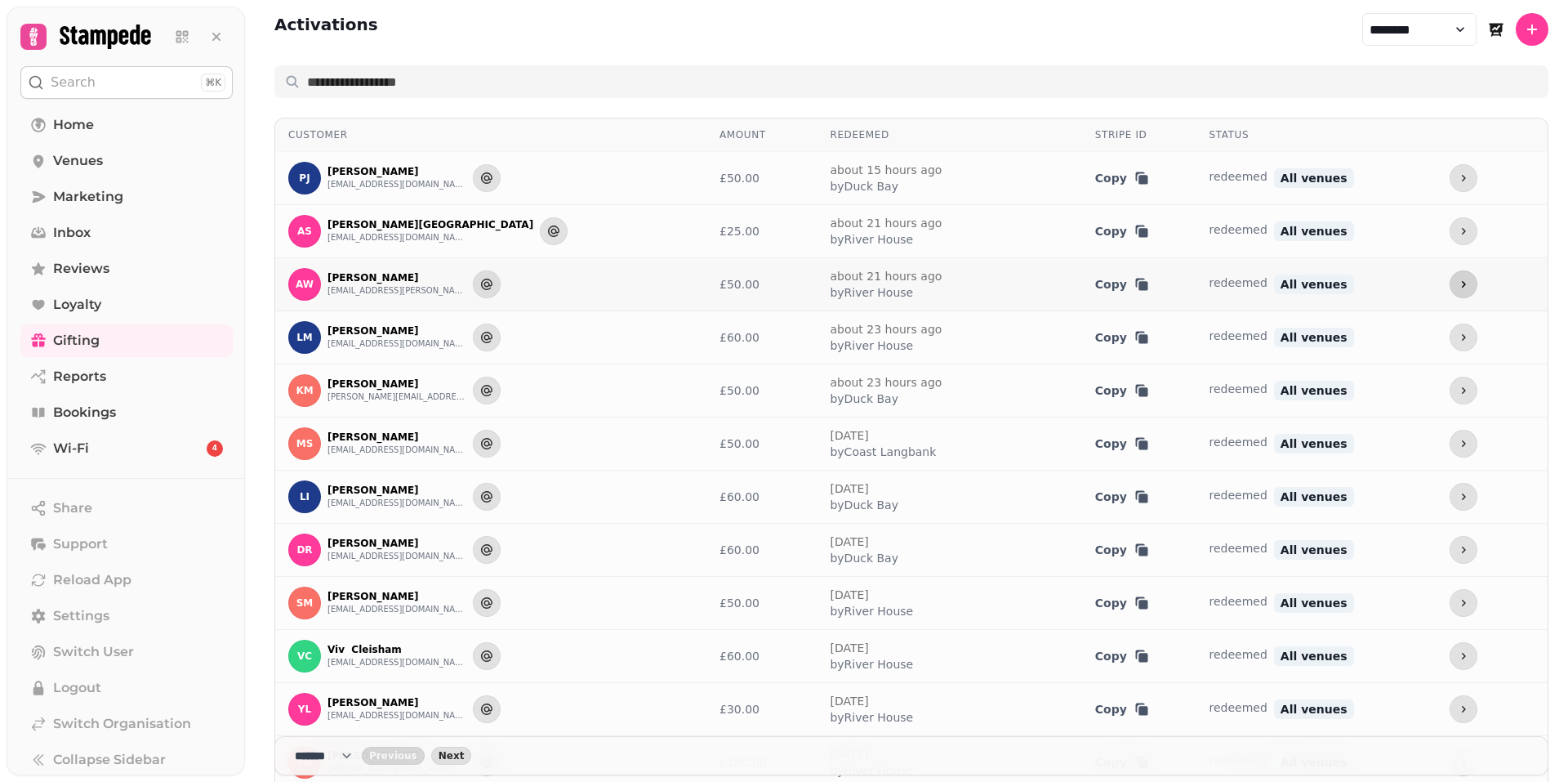
click at [1457, 279] on icon "more" at bounding box center [1463, 284] width 13 height 13
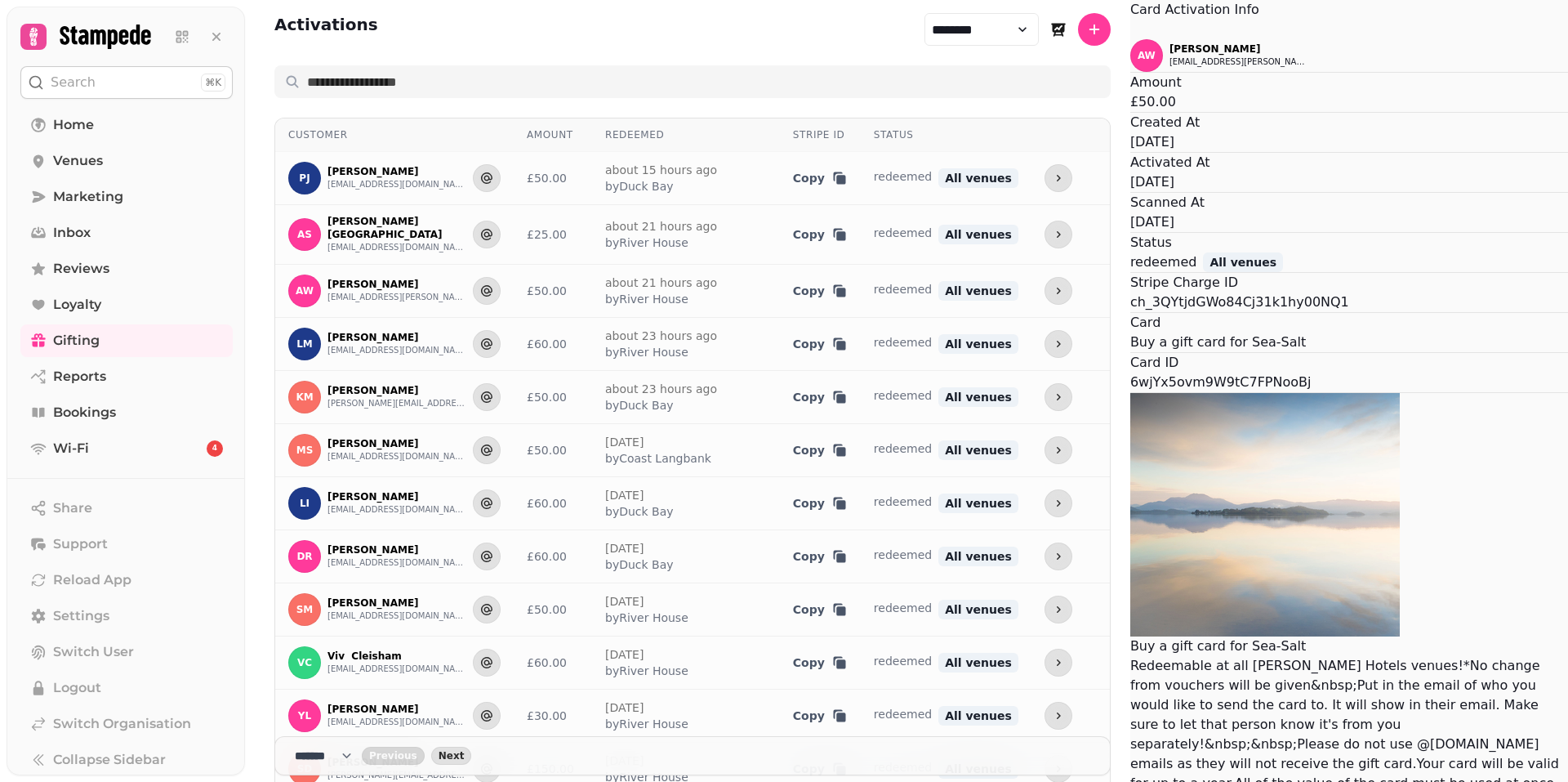
click at [1130, 39] on button "Close" at bounding box center [1130, 29] width 0 height 20
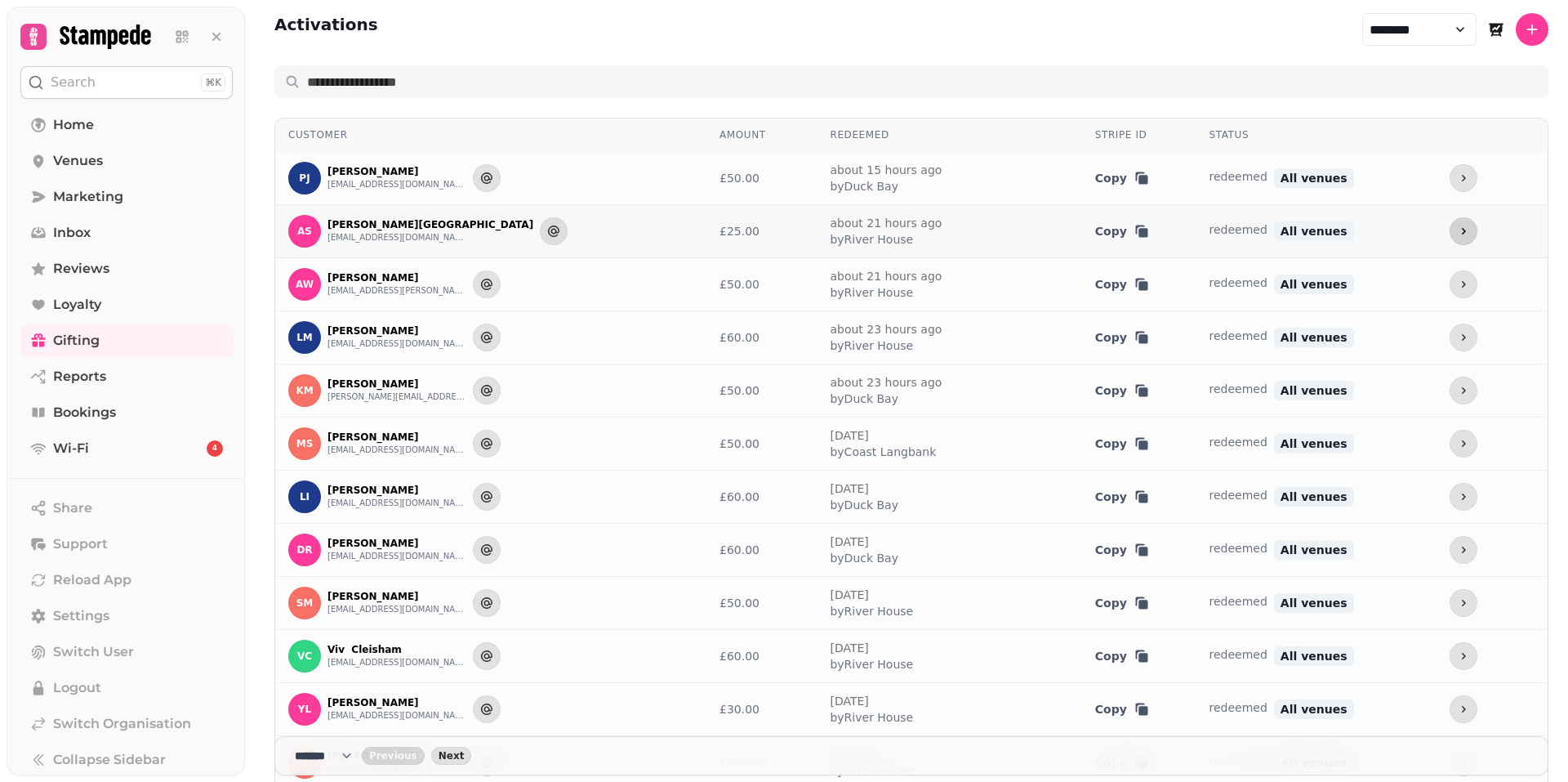
click at [1457, 225] on icon "more" at bounding box center [1463, 231] width 13 height 13
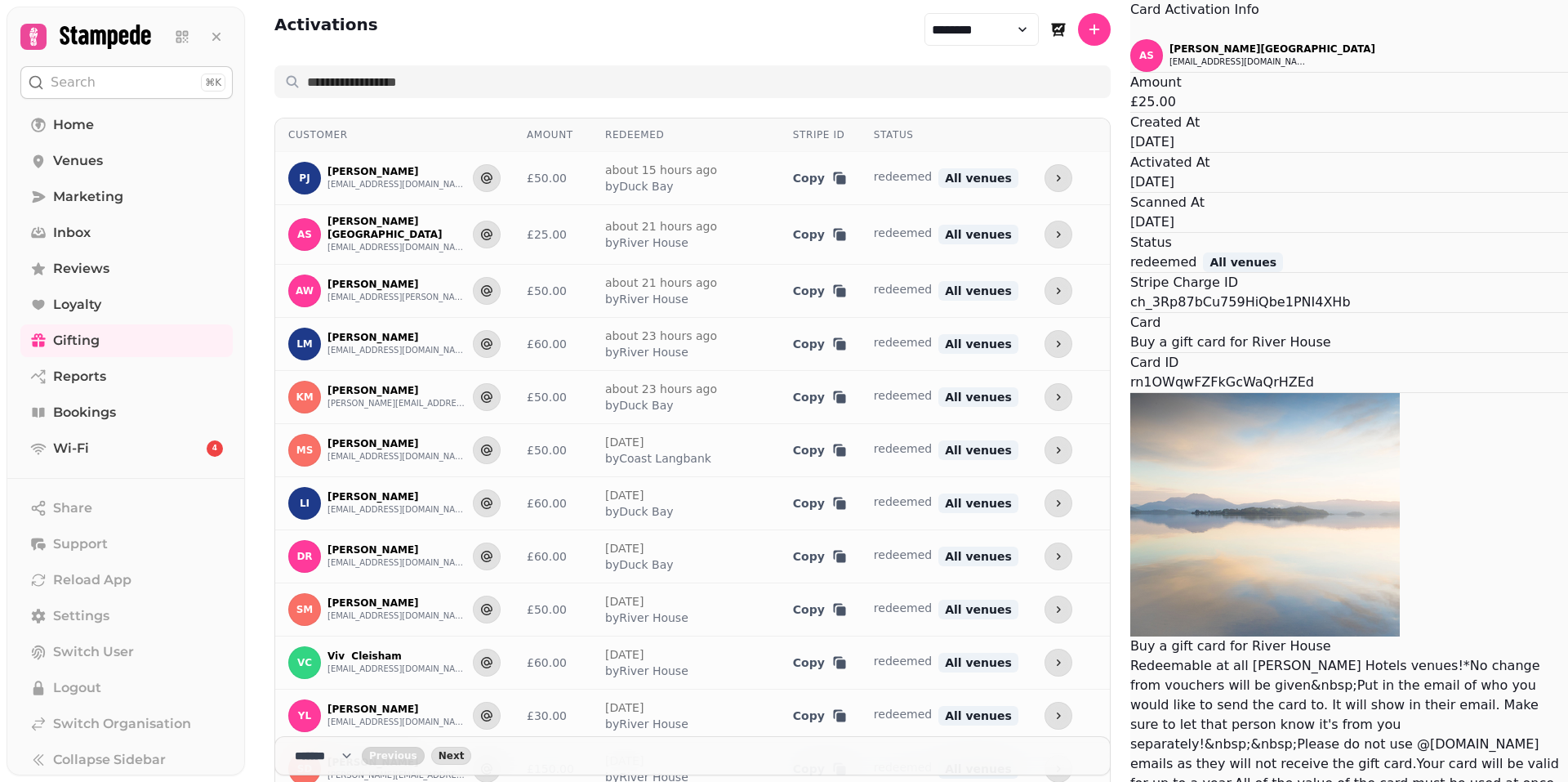
drag, startPoint x: 848, startPoint y: 208, endPoint x: 856, endPoint y: 170, distance: 38.8
click at [1130, 112] on div "Amount £25.00" at bounding box center [1349, 92] width 438 height 39
drag, startPoint x: 850, startPoint y: 169, endPoint x: 838, endPoint y: 135, distance: 36.1
click at [1130, 72] on div "AS [PERSON_NAME] [EMAIL_ADDRESS][DOMAIN_NAME]" at bounding box center [1349, 55] width 438 height 33
click at [1130, 30] on icon "Close" at bounding box center [1130, 30] width 0 height 0
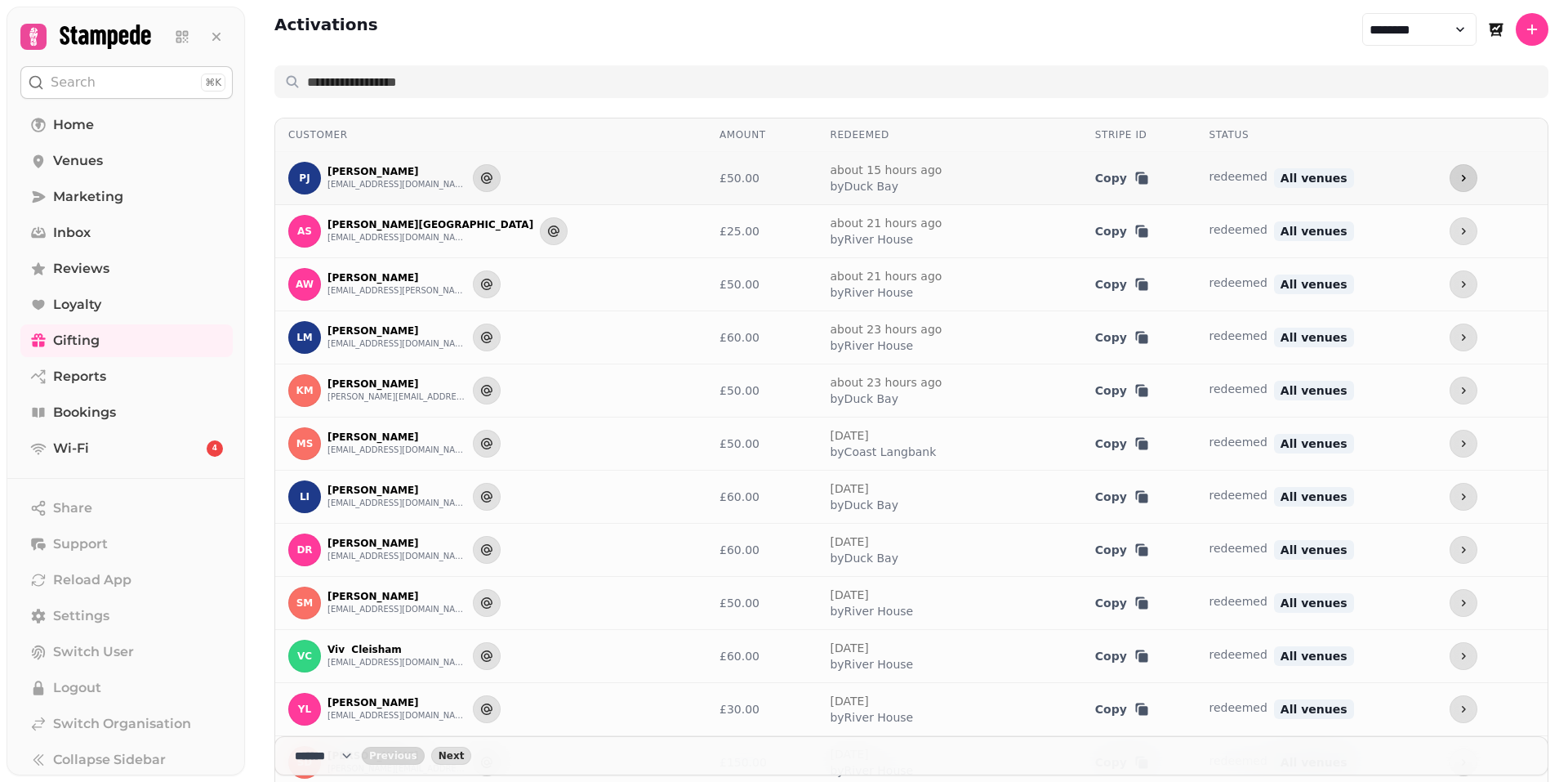
click at [1450, 184] on button "more" at bounding box center [1463, 178] width 28 height 28
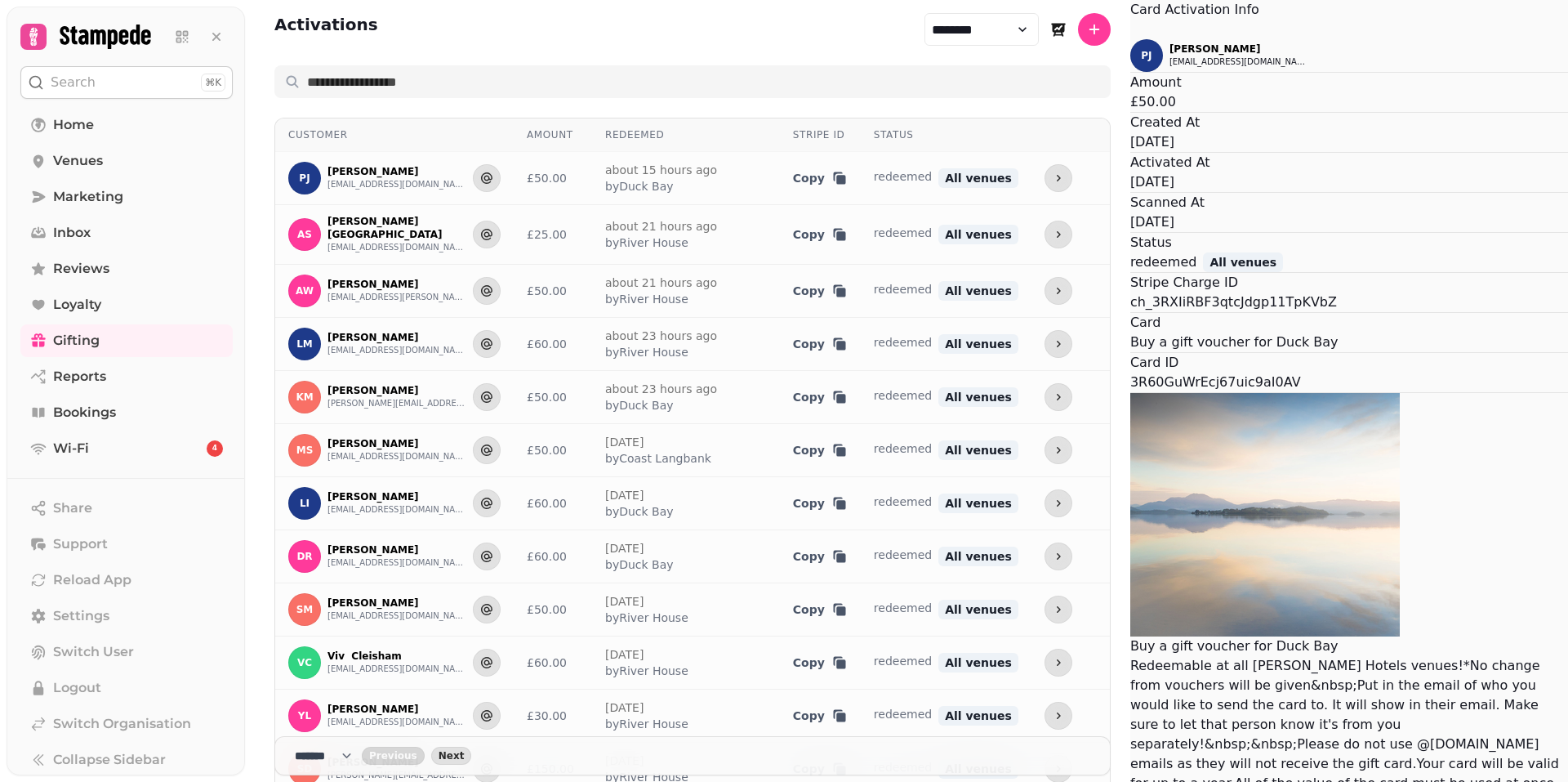
click at [1130, 30] on icon "Close" at bounding box center [1130, 30] width 0 height 0
